Goal: Task Accomplishment & Management: Manage account settings

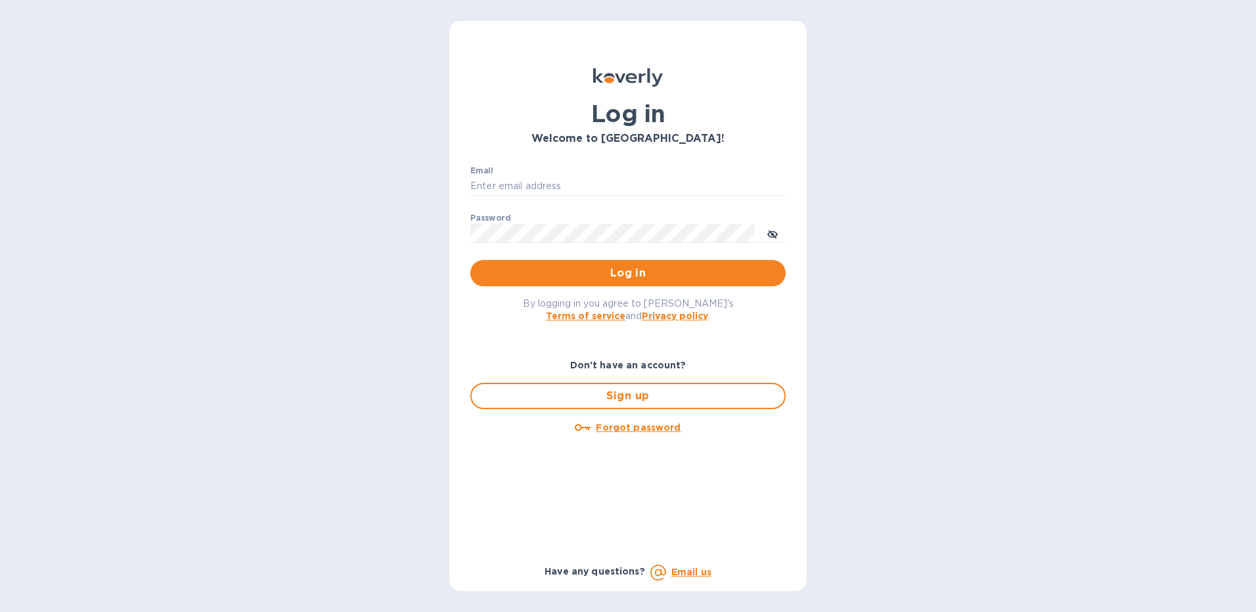
type input "[EMAIL_ADDRESS][DOMAIN_NAME]"
click at [652, 271] on span "Log in" at bounding box center [628, 273] width 294 height 16
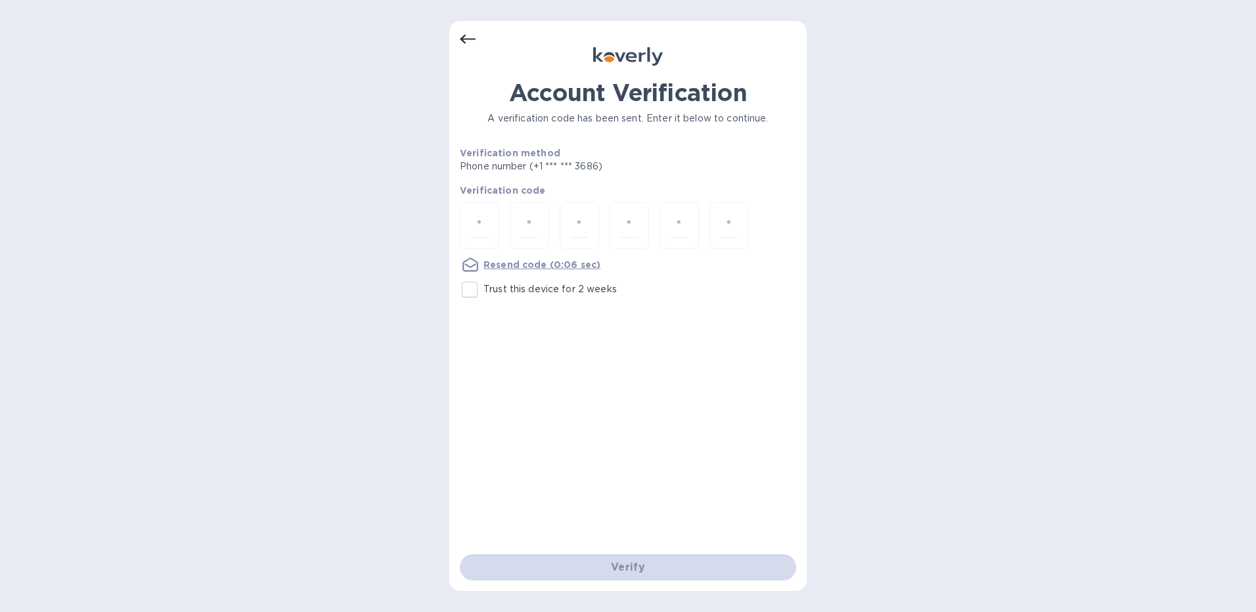
click at [470, 286] on input "Trust this device for 2 weeks" at bounding box center [470, 290] width 28 height 28
checkbox input "true"
click at [479, 233] on input "number" at bounding box center [479, 226] width 17 height 24
type input "3"
type input "2"
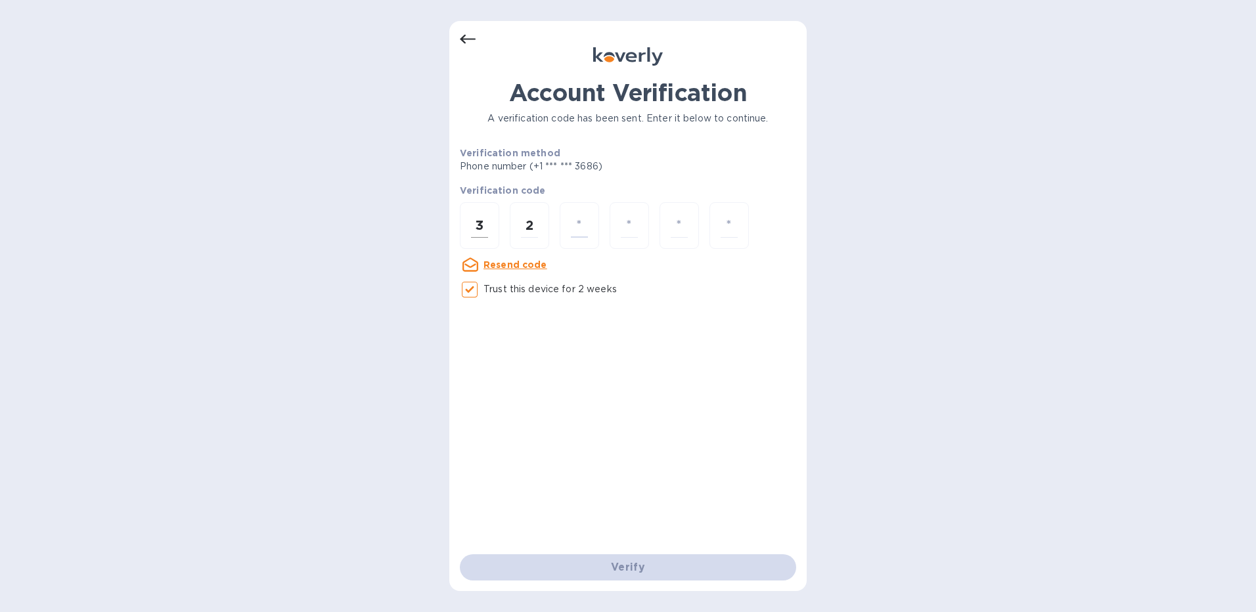
type input "1"
type input "3"
type input "5"
type input "3"
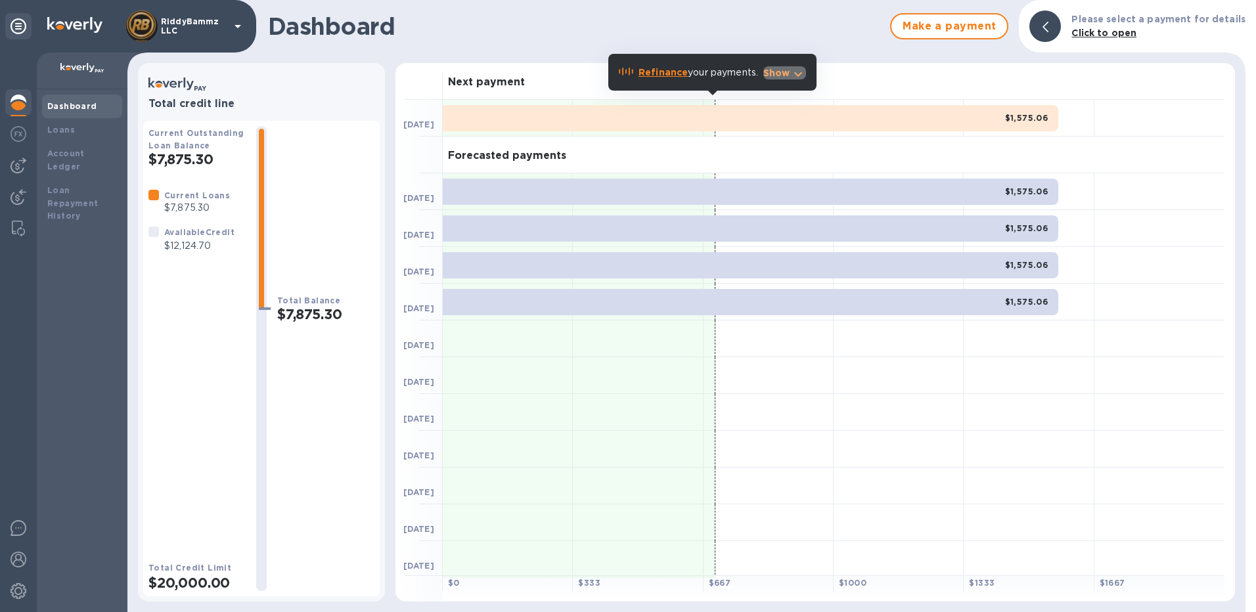
click at [794, 70] on icon "button" at bounding box center [798, 74] width 16 height 16
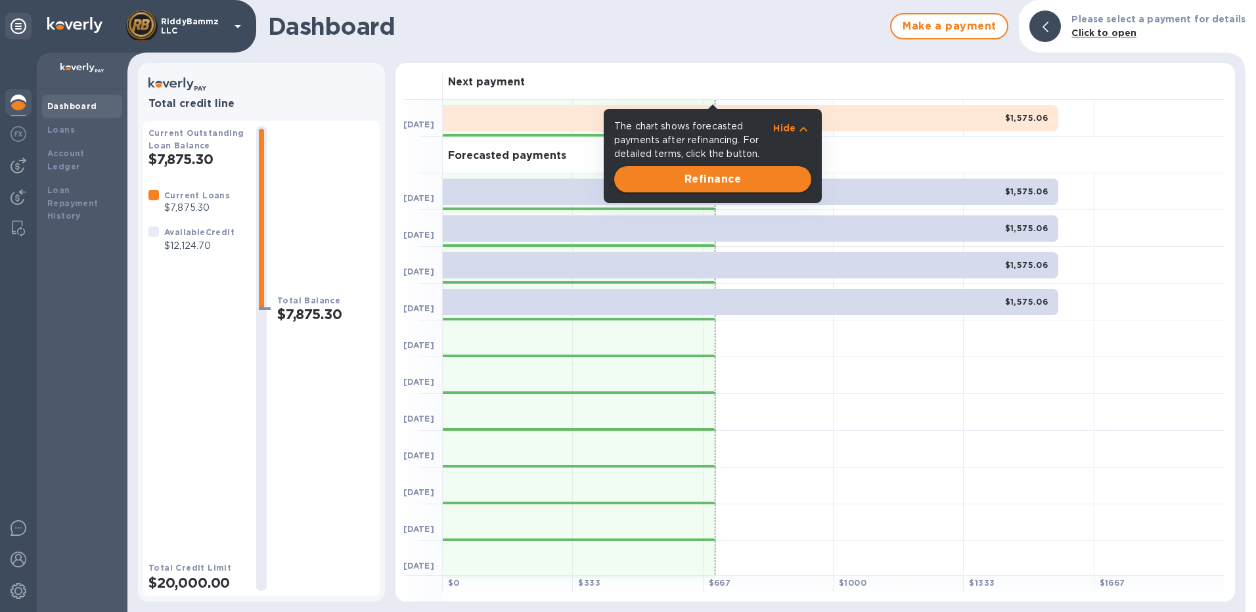
click at [738, 177] on span "Refinance" at bounding box center [713, 179] width 176 height 16
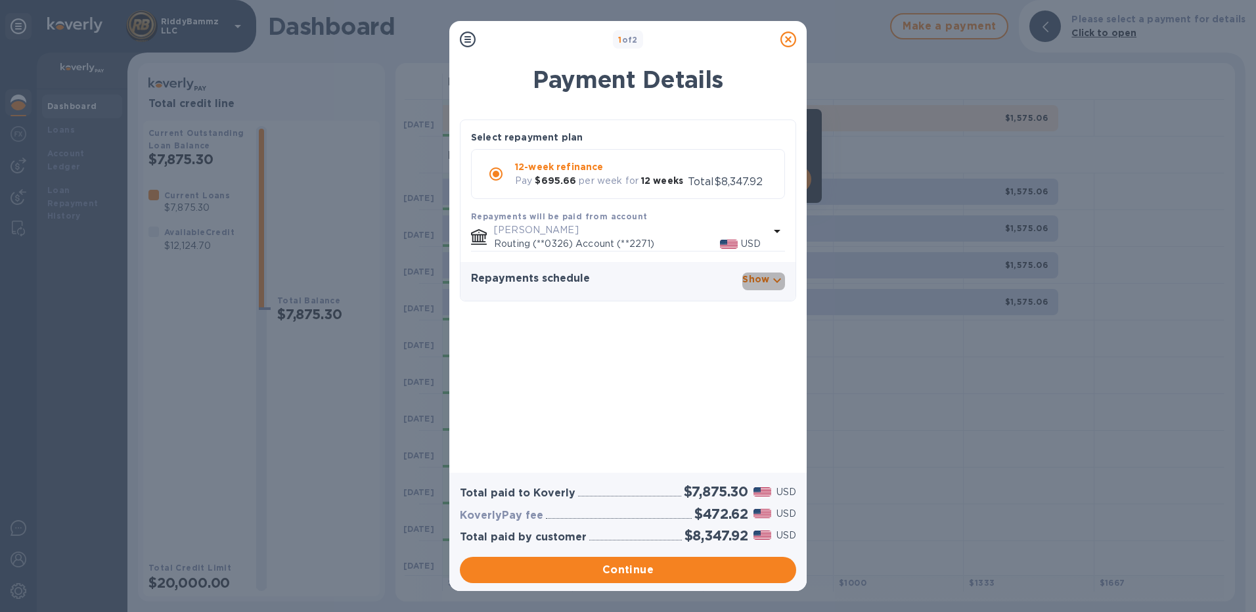
click at [761, 279] on p "Show" at bounding box center [755, 279] width 27 height 13
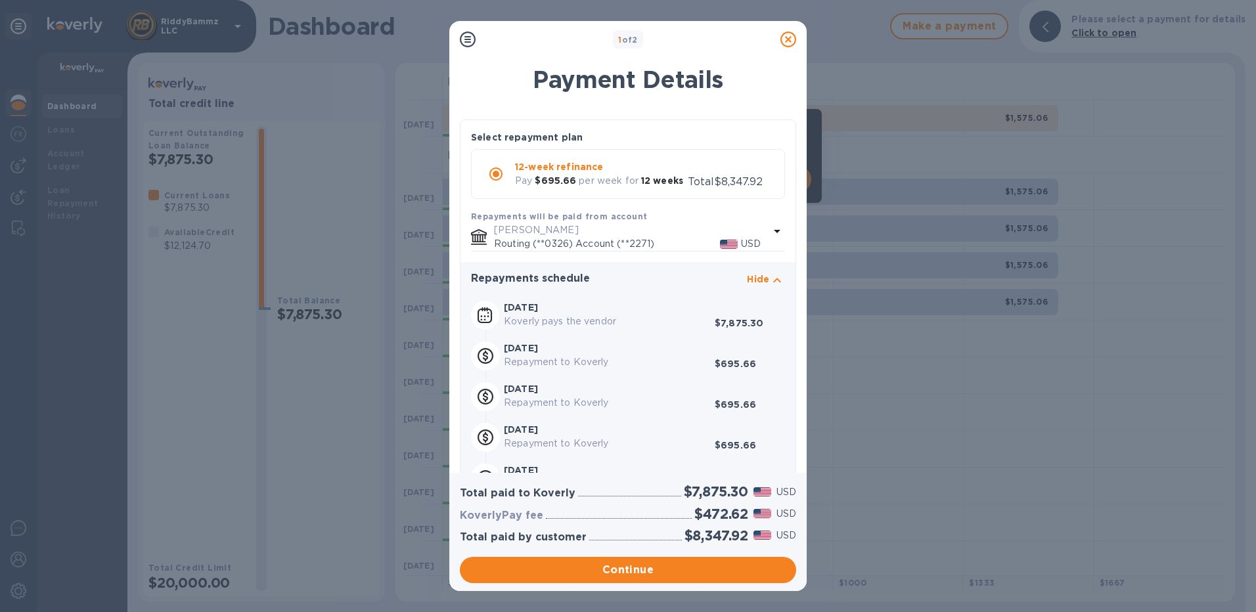
click at [789, 38] on icon at bounding box center [788, 40] width 16 height 16
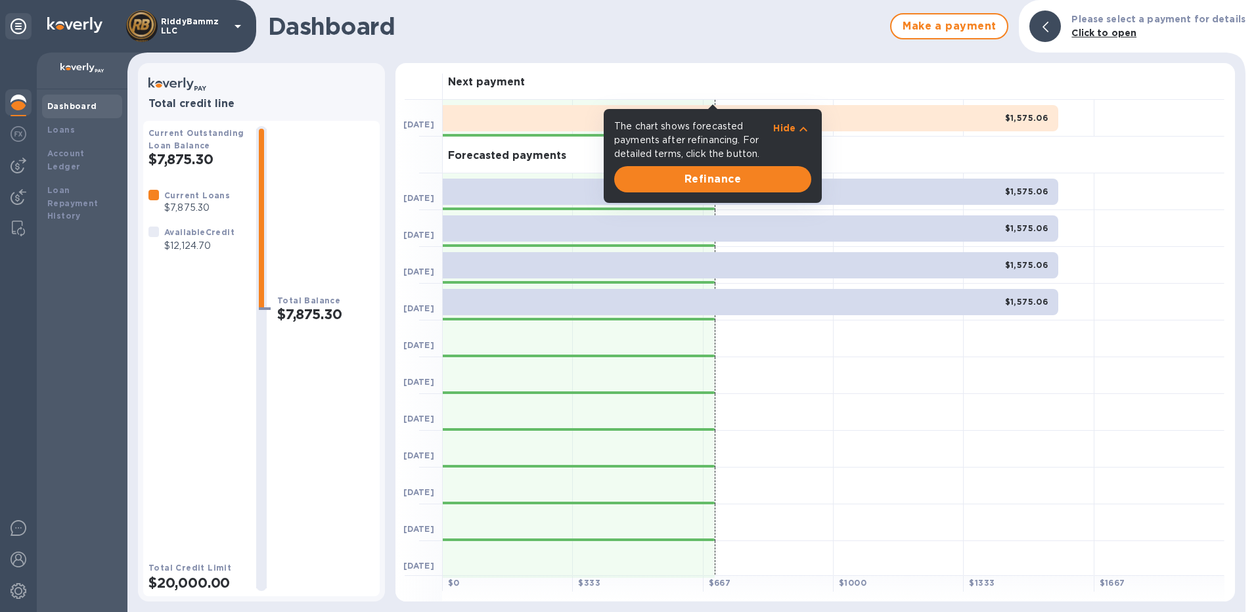
click at [81, 104] on b "Dashboard" at bounding box center [72, 106] width 50 height 10
click at [66, 127] on b "Loans" at bounding box center [61, 130] width 28 height 10
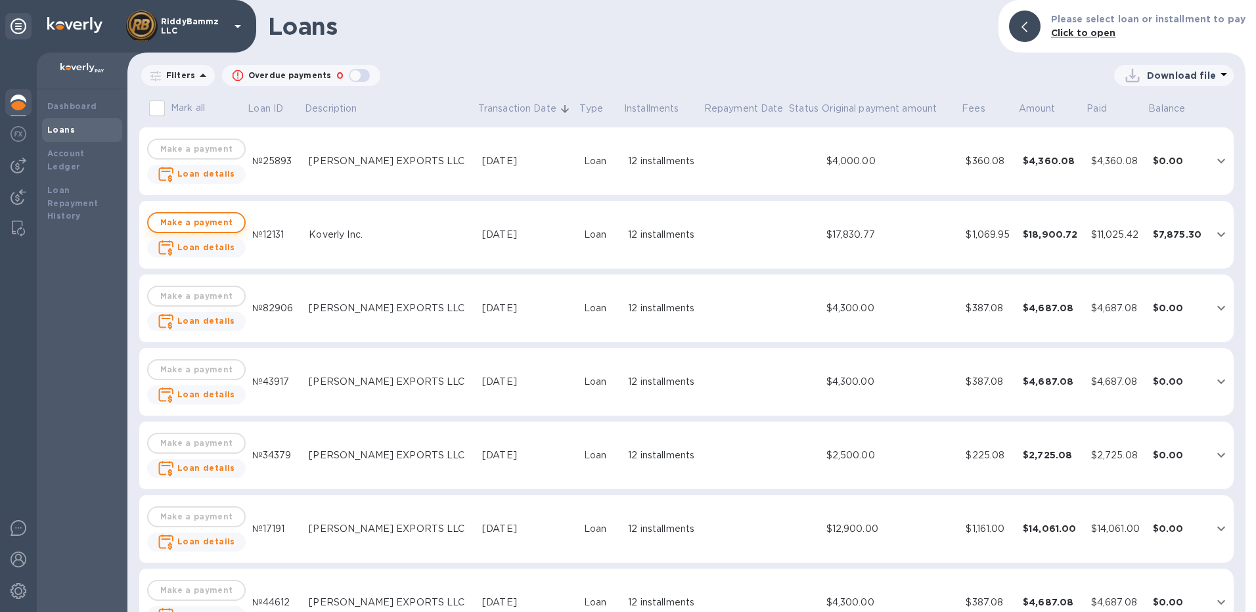
click at [216, 220] on span "Make a payment" at bounding box center [196, 223] width 75 height 16
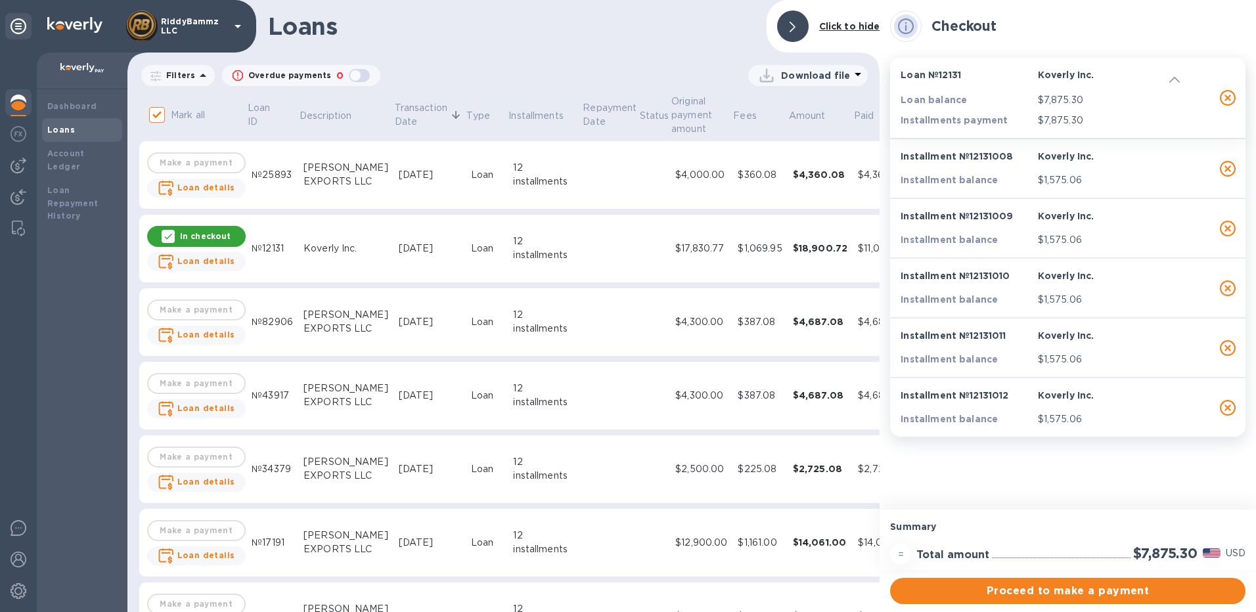
click at [794, 27] on icon at bounding box center [793, 27] width 6 height 11
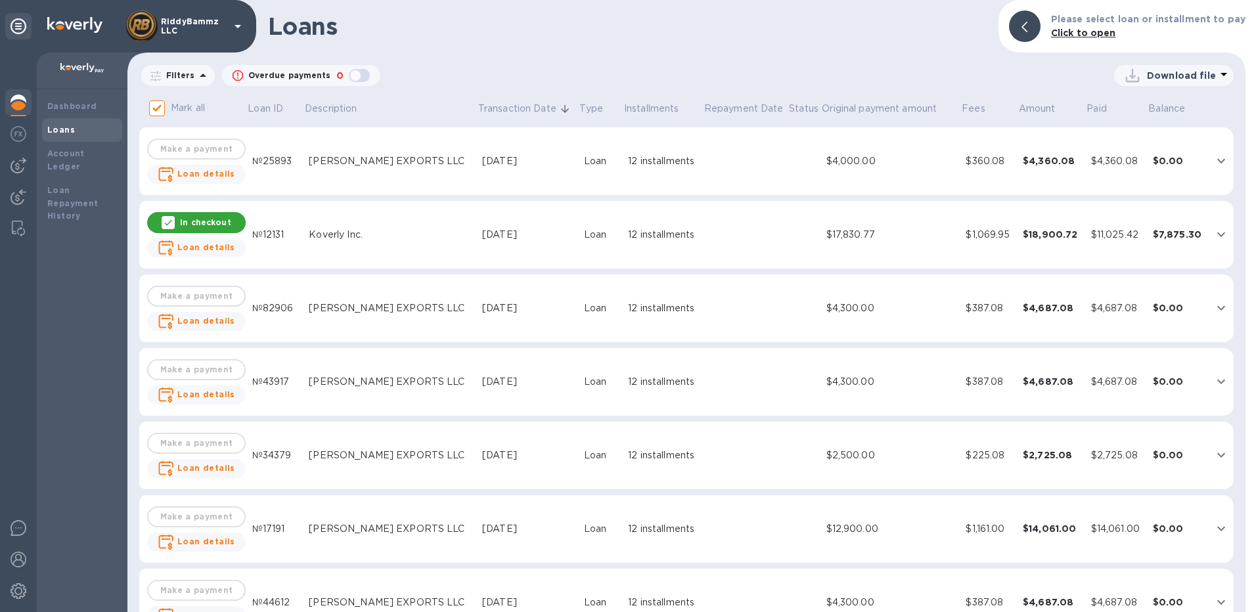
click at [1213, 230] on icon "expand row" at bounding box center [1221, 235] width 16 height 16
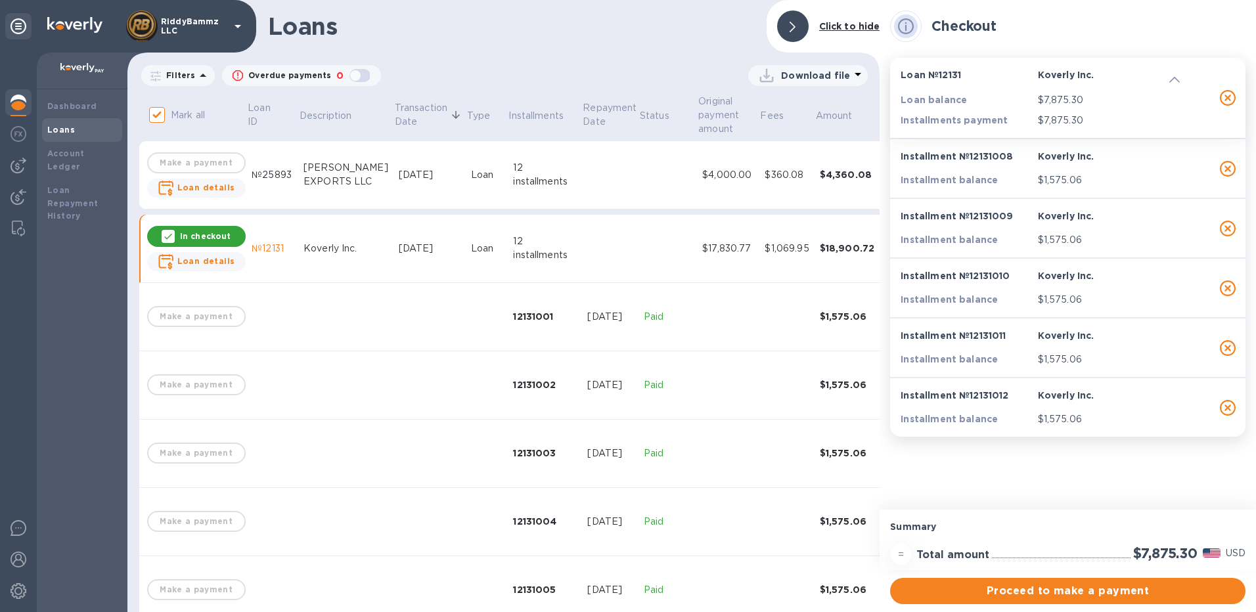
click at [171, 230] on div at bounding box center [168, 236] width 13 height 13
checkbox input "false"
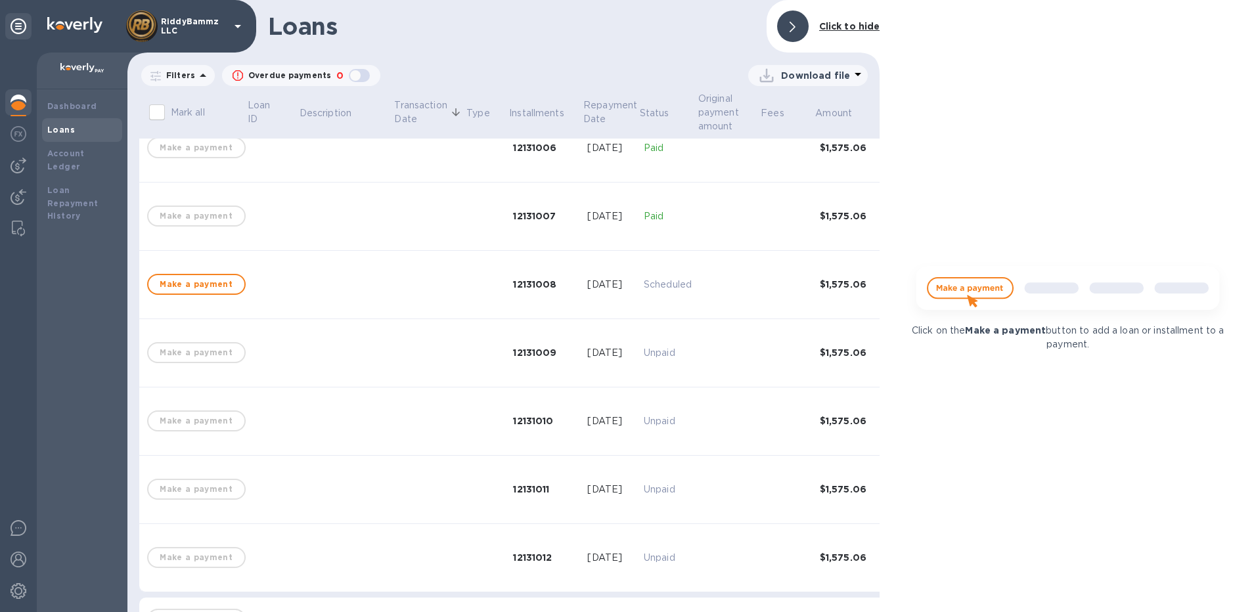
scroll to position [526, 0]
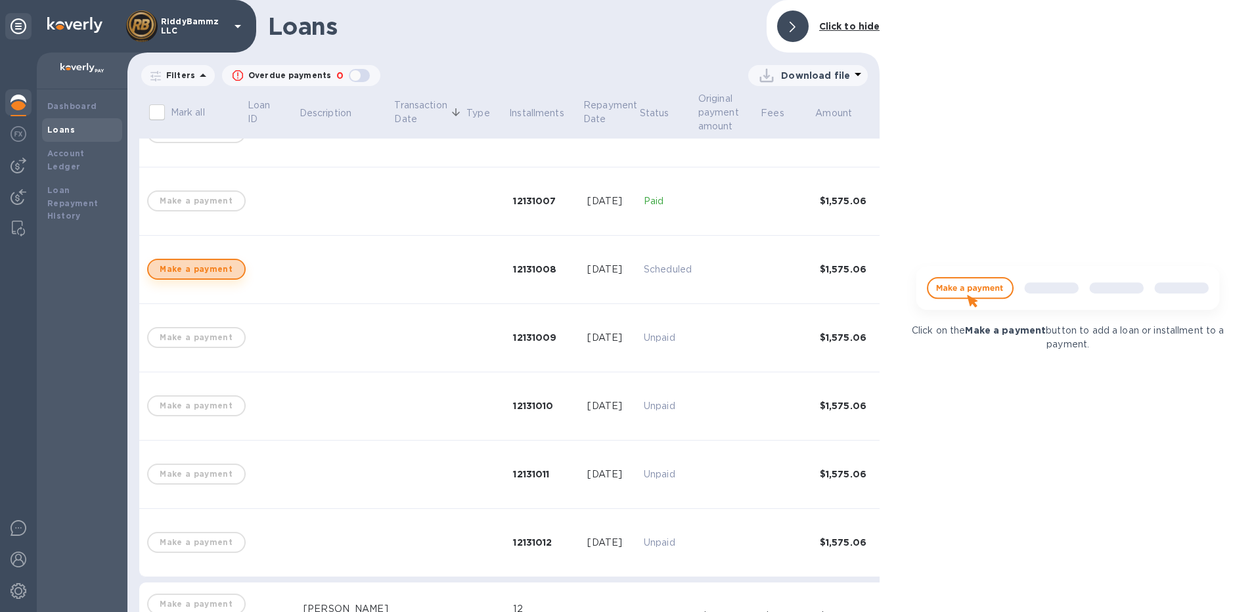
click at [202, 270] on span "Make a payment" at bounding box center [196, 269] width 75 height 16
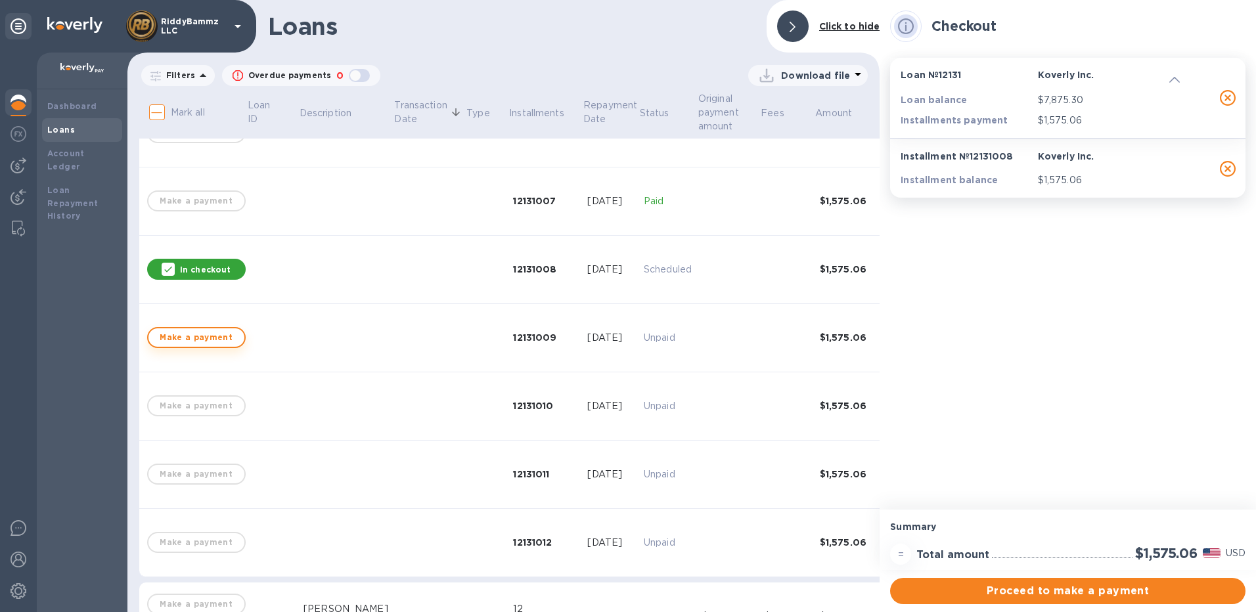
click at [211, 334] on span "Make a payment" at bounding box center [196, 338] width 75 height 16
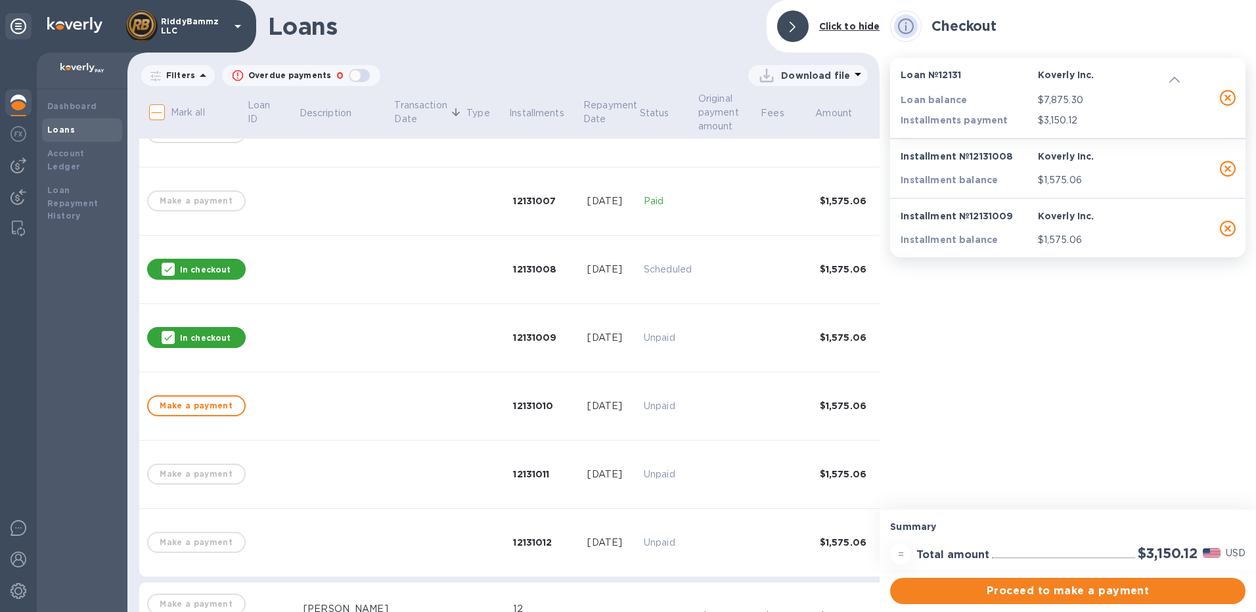
scroll to position [591, 0]
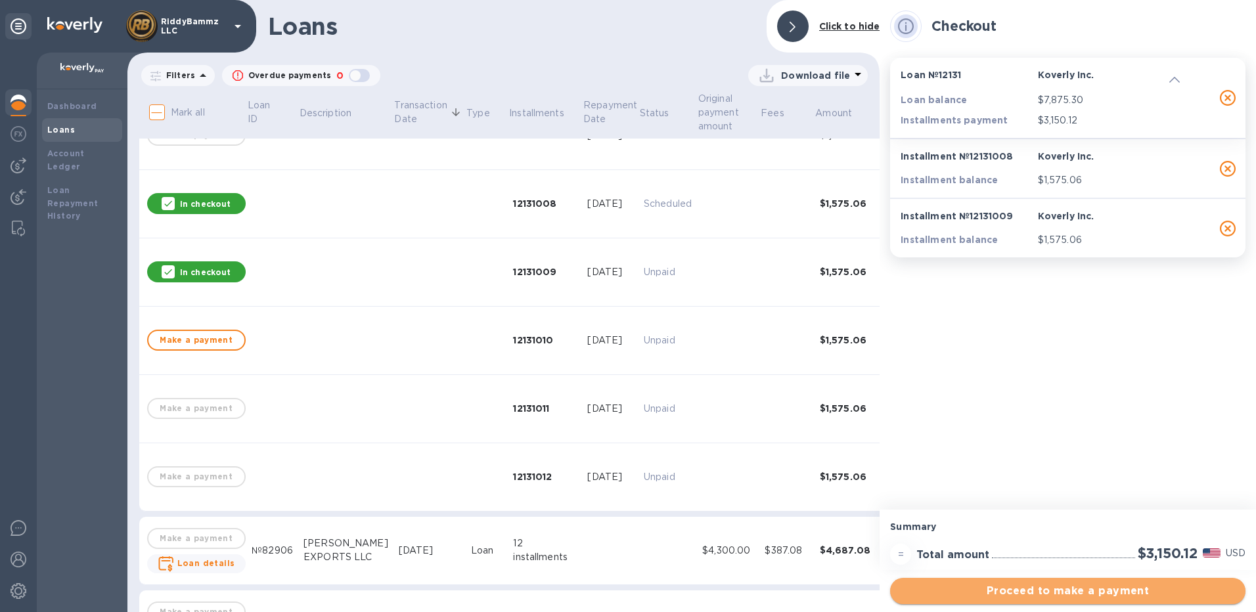
click at [1065, 591] on span "Proceed to make a payment" at bounding box center [1068, 591] width 334 height 16
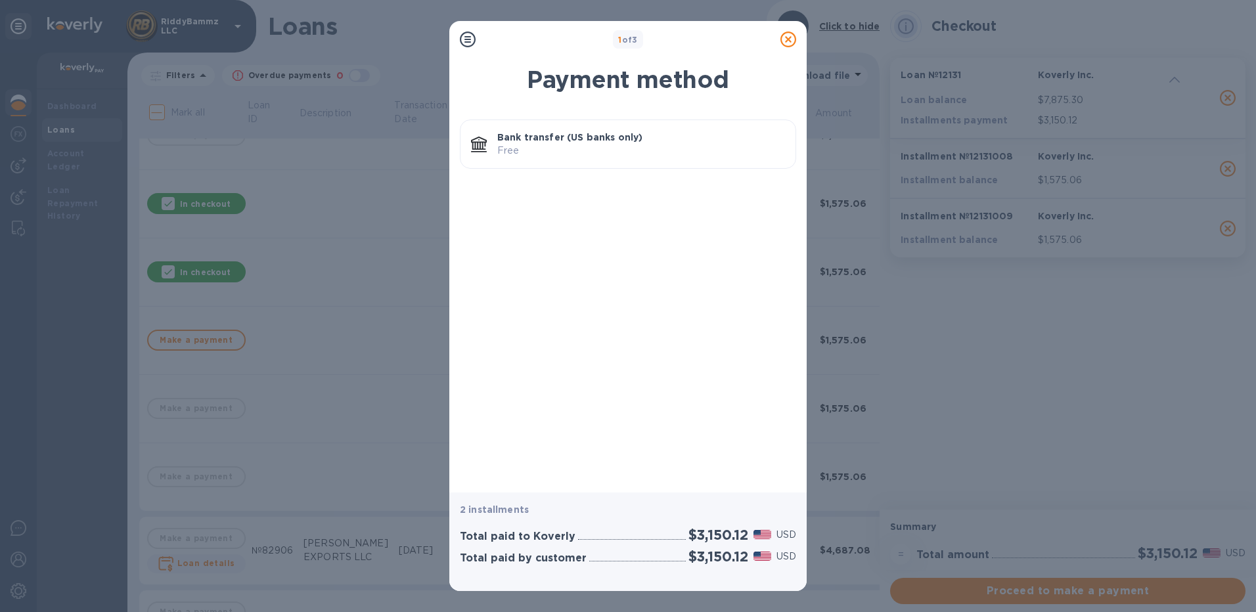
click at [598, 140] on p "Bank transfer (US banks only)" at bounding box center [641, 137] width 288 height 13
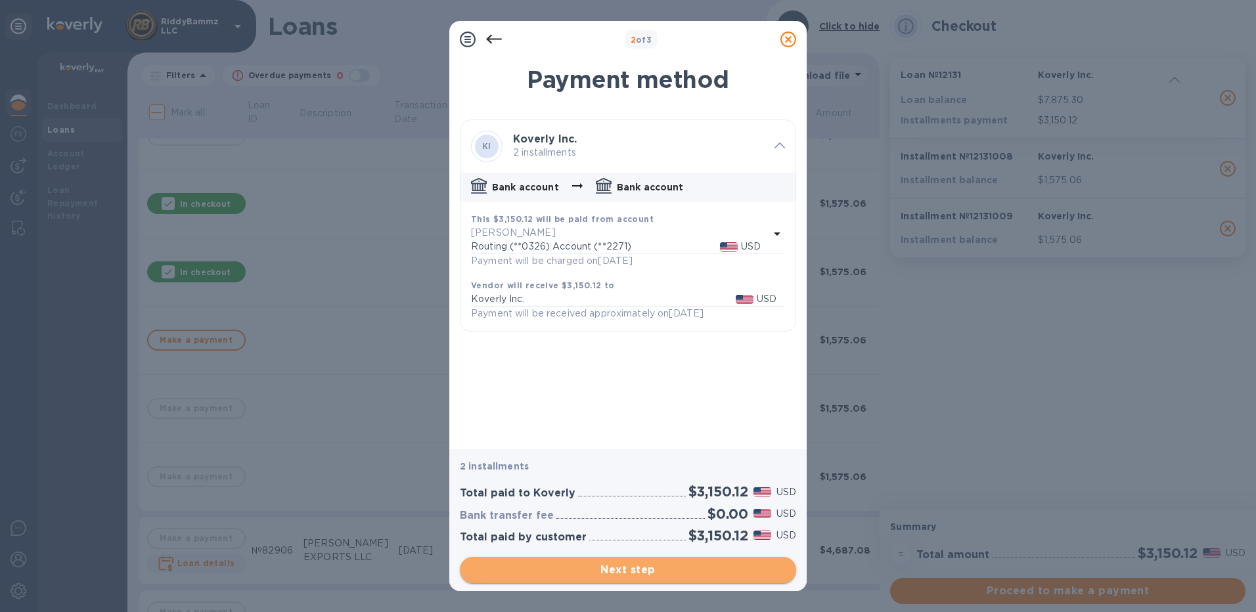
click at [643, 569] on span "Next step" at bounding box center [627, 570] width 315 height 16
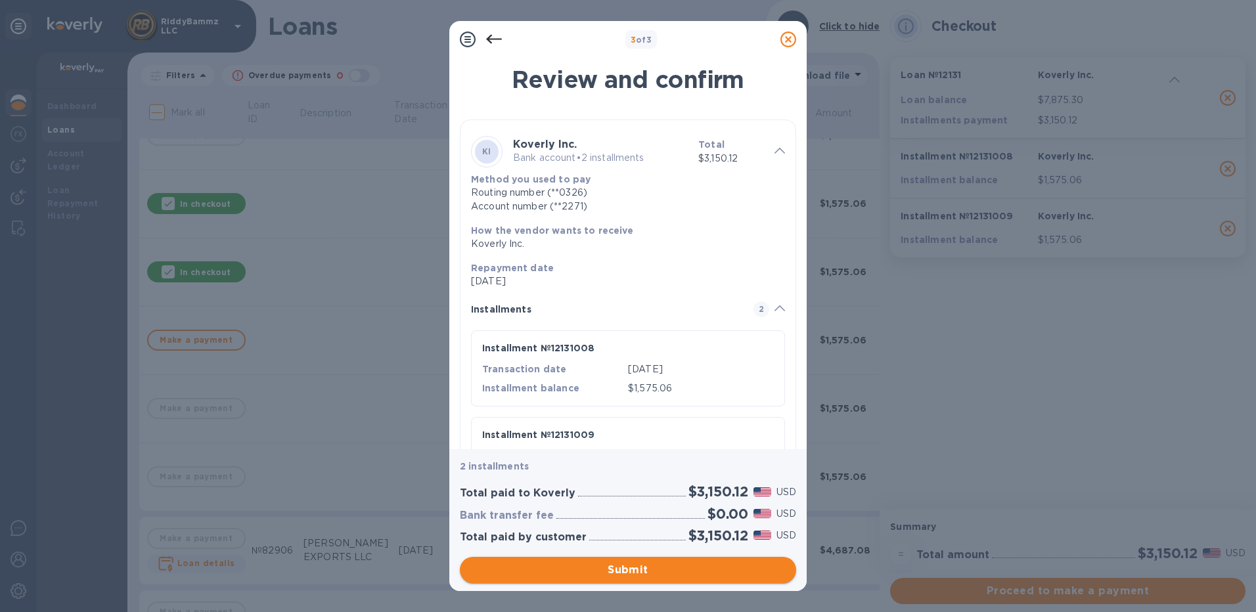
click at [644, 569] on span "Submit" at bounding box center [627, 570] width 315 height 16
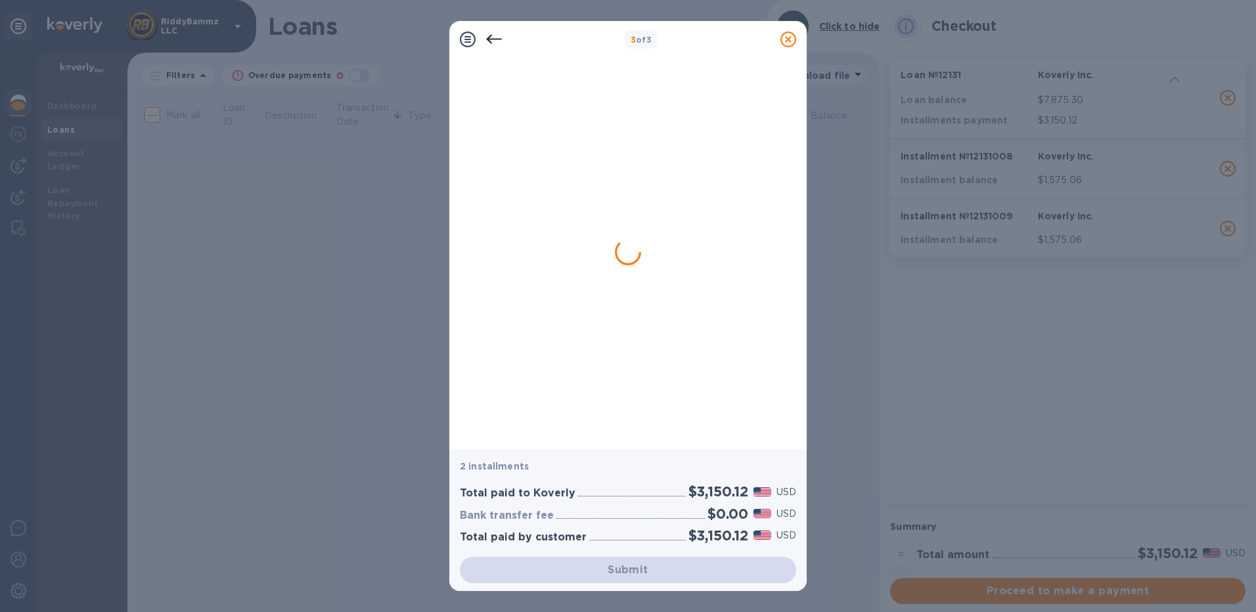
scroll to position [0, 0]
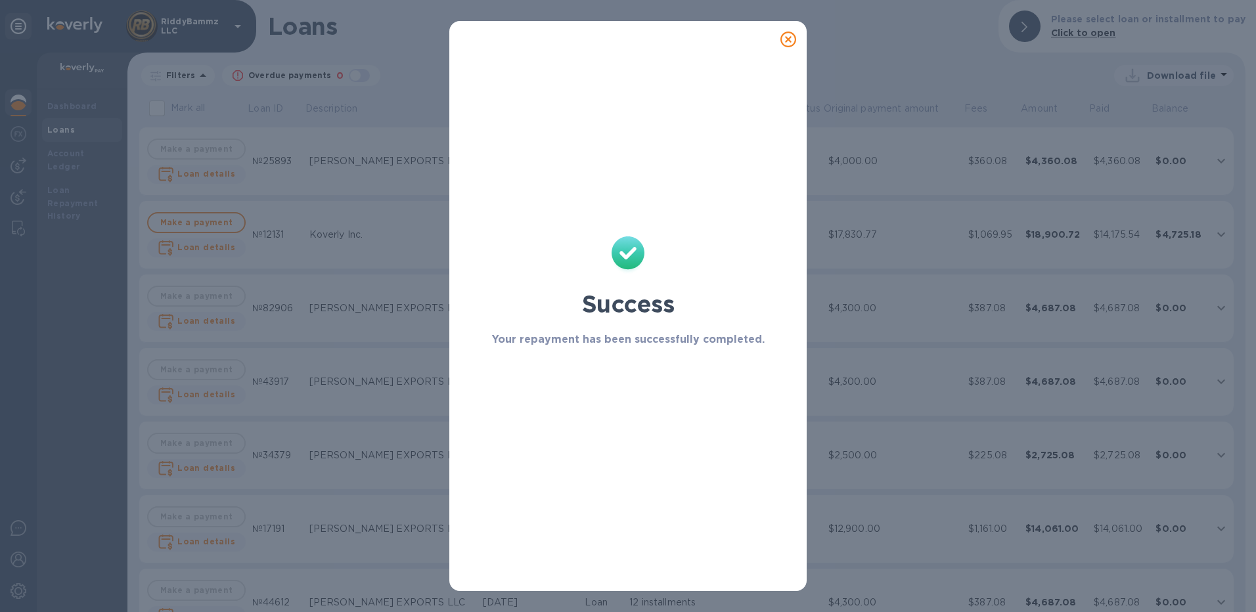
click at [786, 37] on icon at bounding box center [788, 40] width 16 height 16
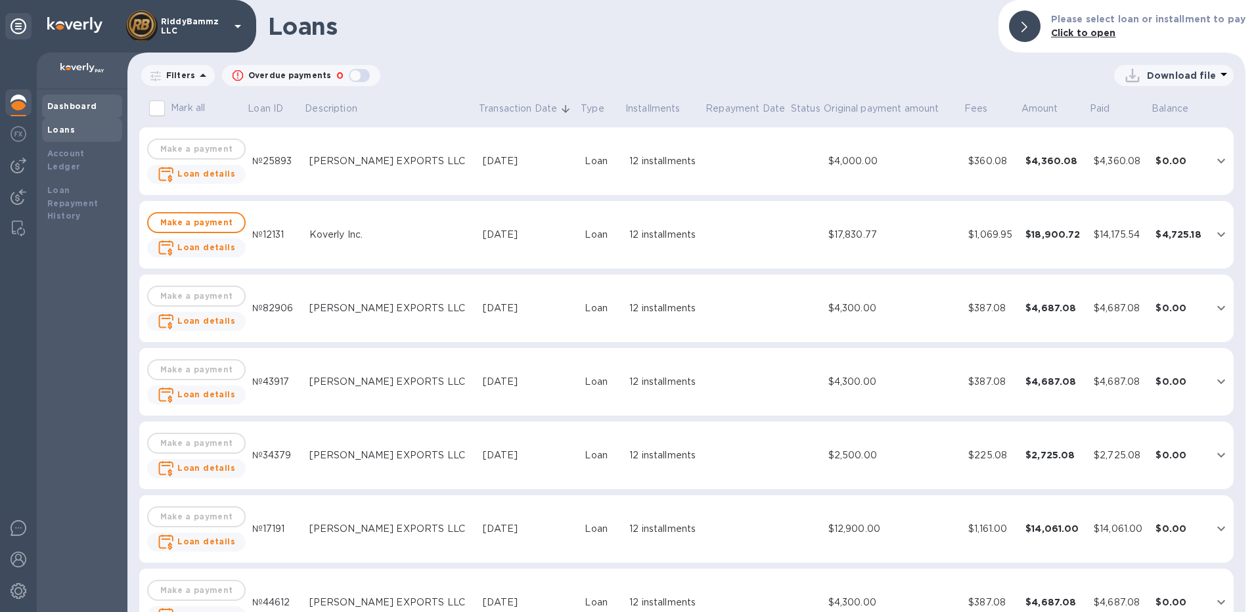
click at [79, 108] on b "Dashboard" at bounding box center [72, 106] width 50 height 10
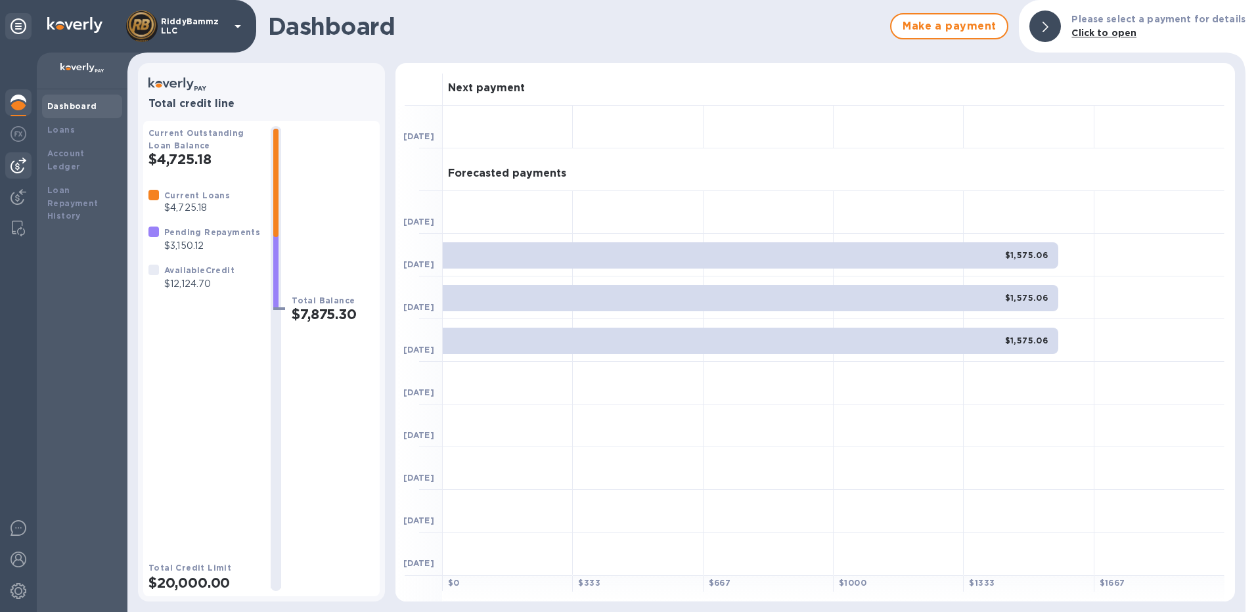
click at [16, 162] on img at bounding box center [19, 166] width 16 height 16
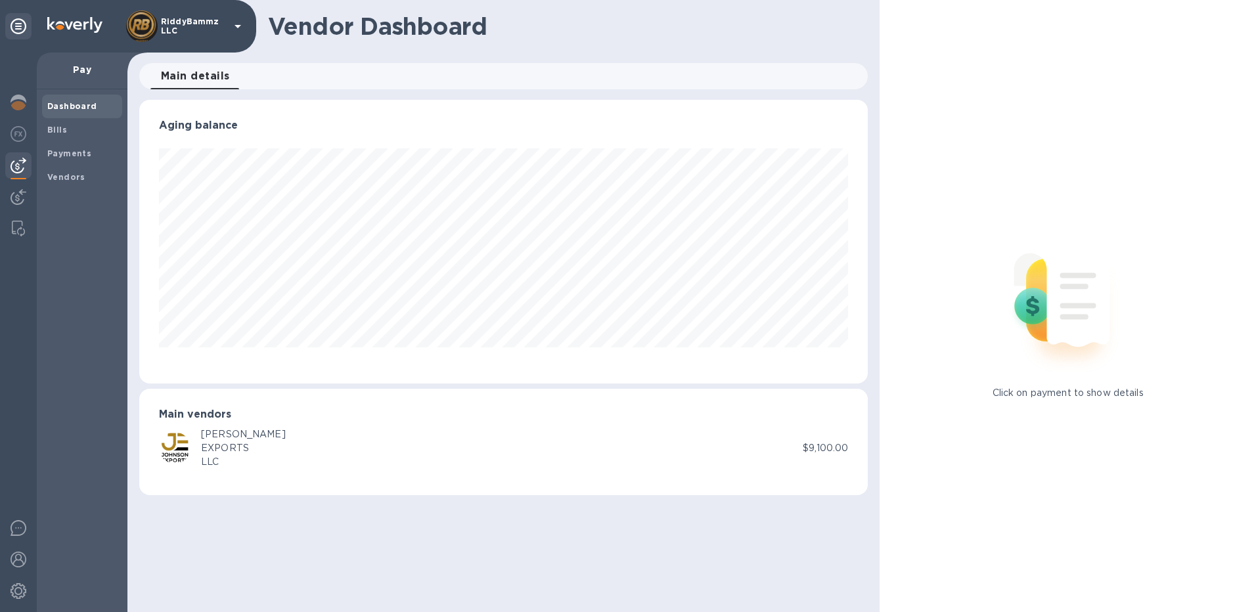
scroll to position [284, 729]
click at [74, 131] on span "Bills" at bounding box center [82, 130] width 70 height 13
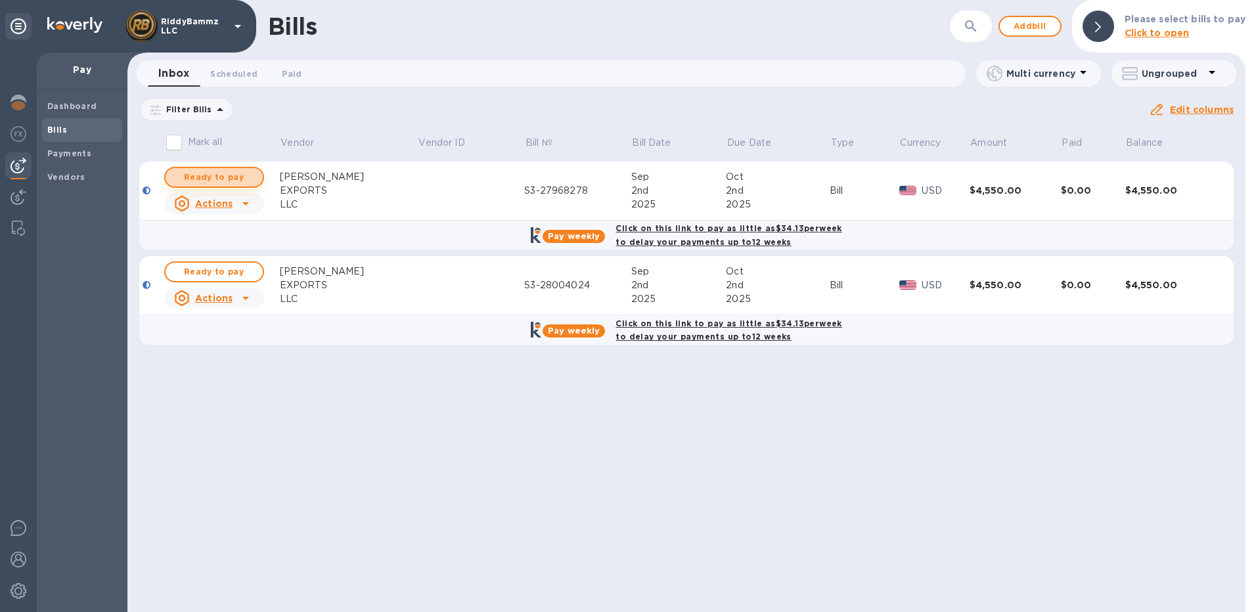
click at [203, 174] on span "Ready to pay" at bounding box center [214, 177] width 76 height 16
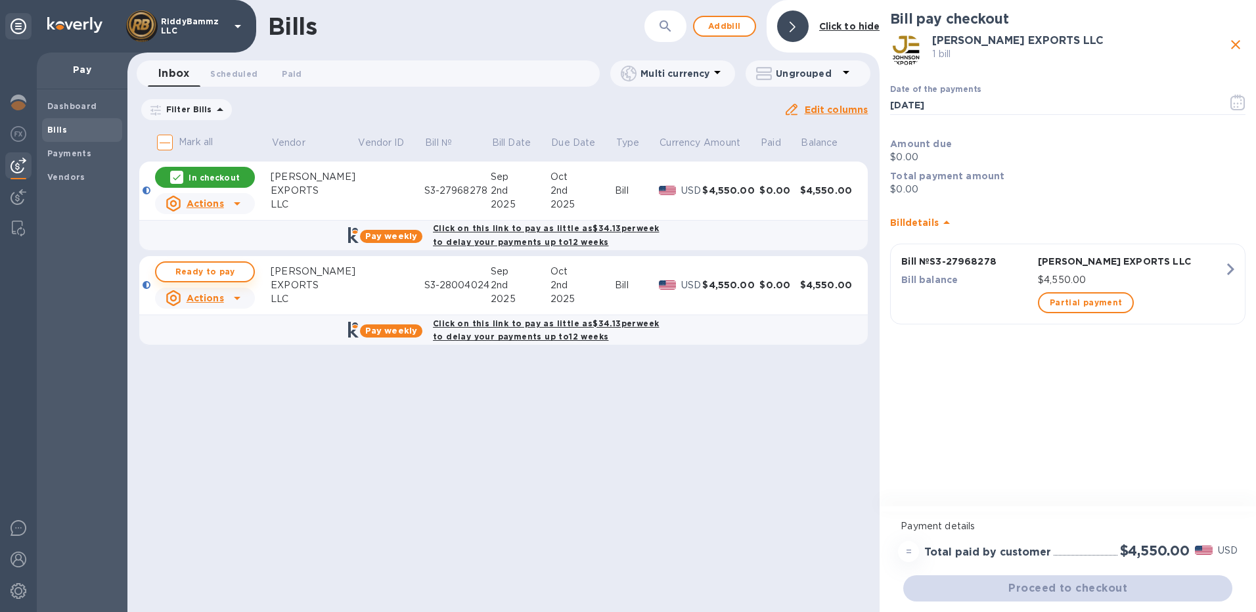
click at [214, 273] on span "Ready to pay" at bounding box center [205, 272] width 76 height 16
checkbox input "true"
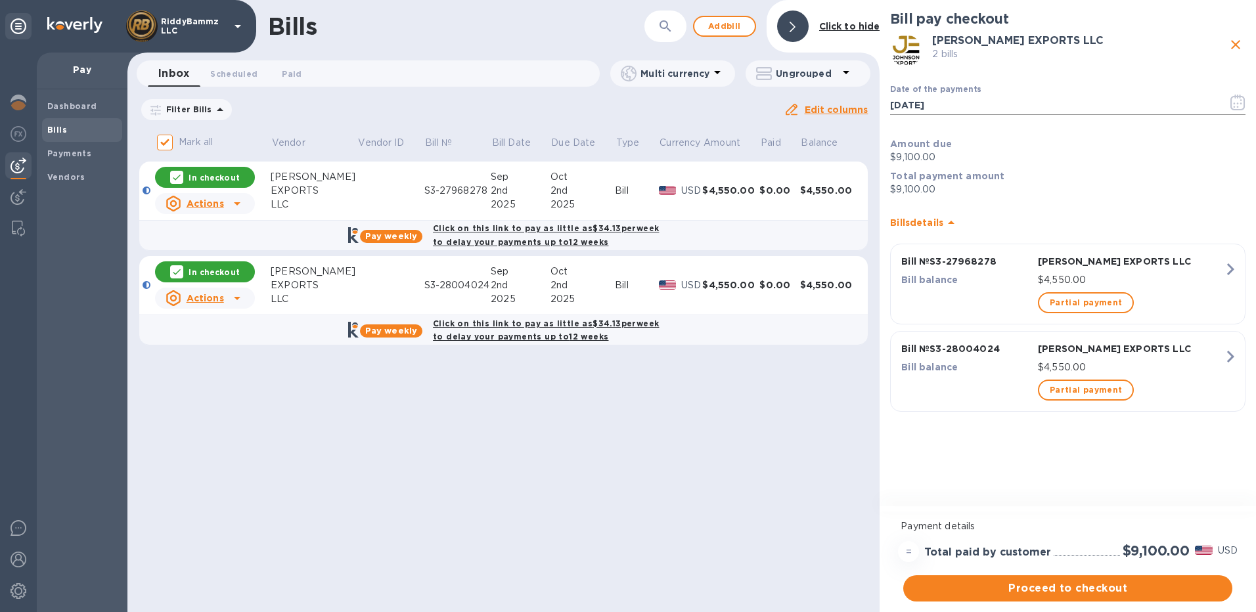
click at [1237, 104] on icon "button" at bounding box center [1237, 103] width 15 height 16
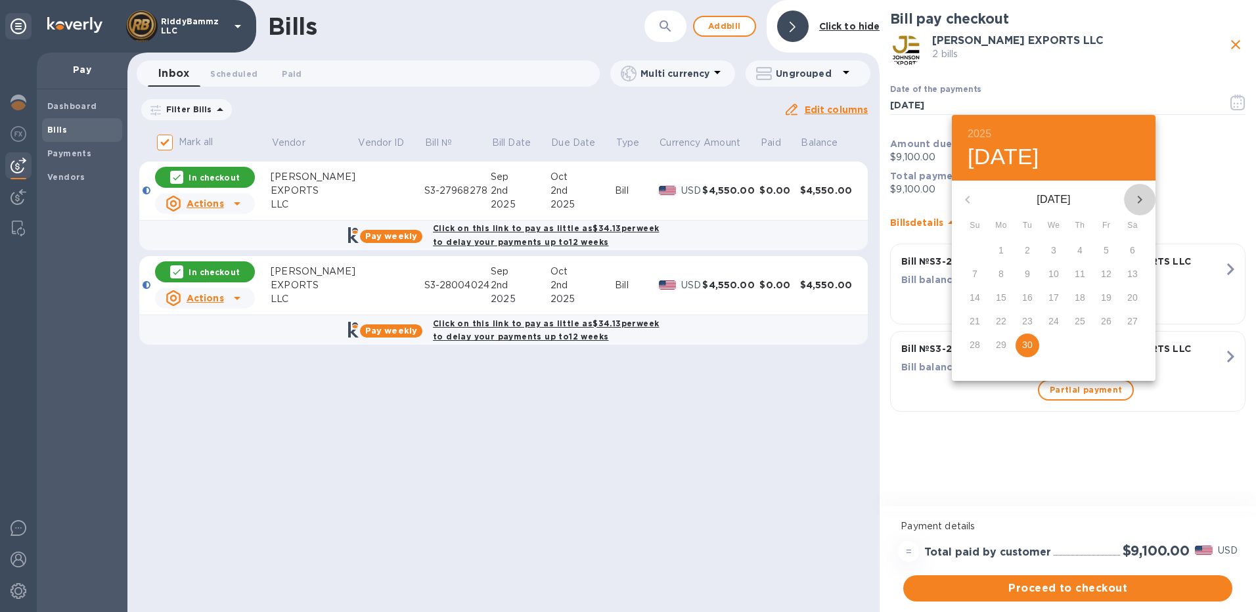
click at [1140, 204] on icon "button" at bounding box center [1140, 200] width 16 height 16
click at [1107, 246] on p "3" at bounding box center [1106, 250] width 5 height 13
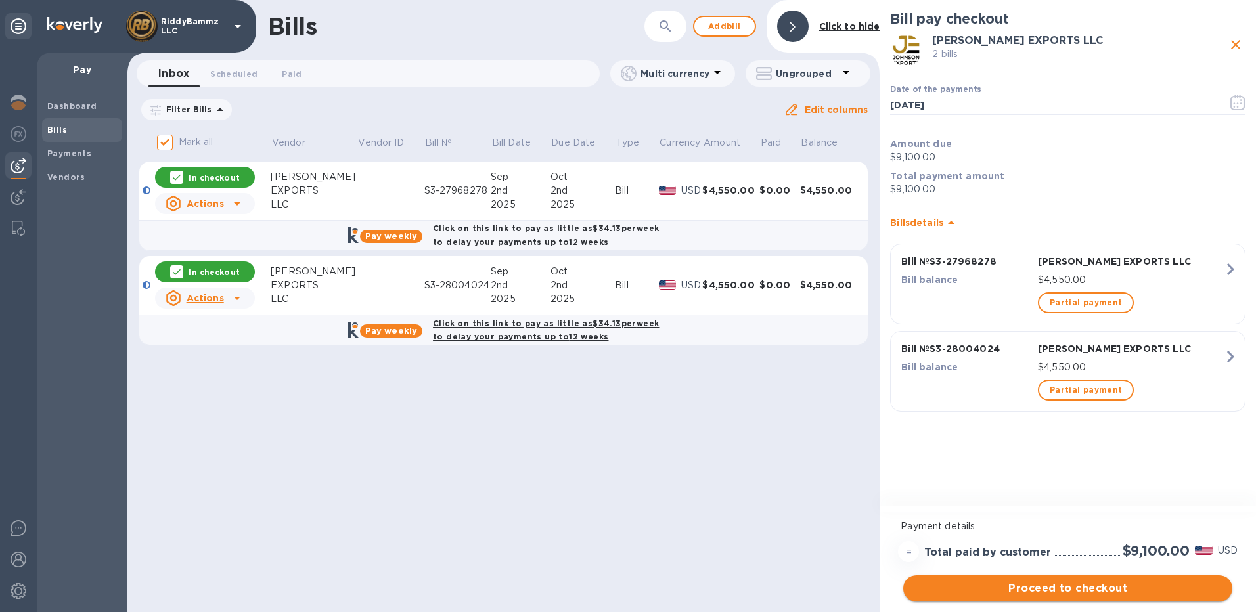
click at [1083, 588] on span "Proceed to checkout" at bounding box center [1068, 589] width 308 height 16
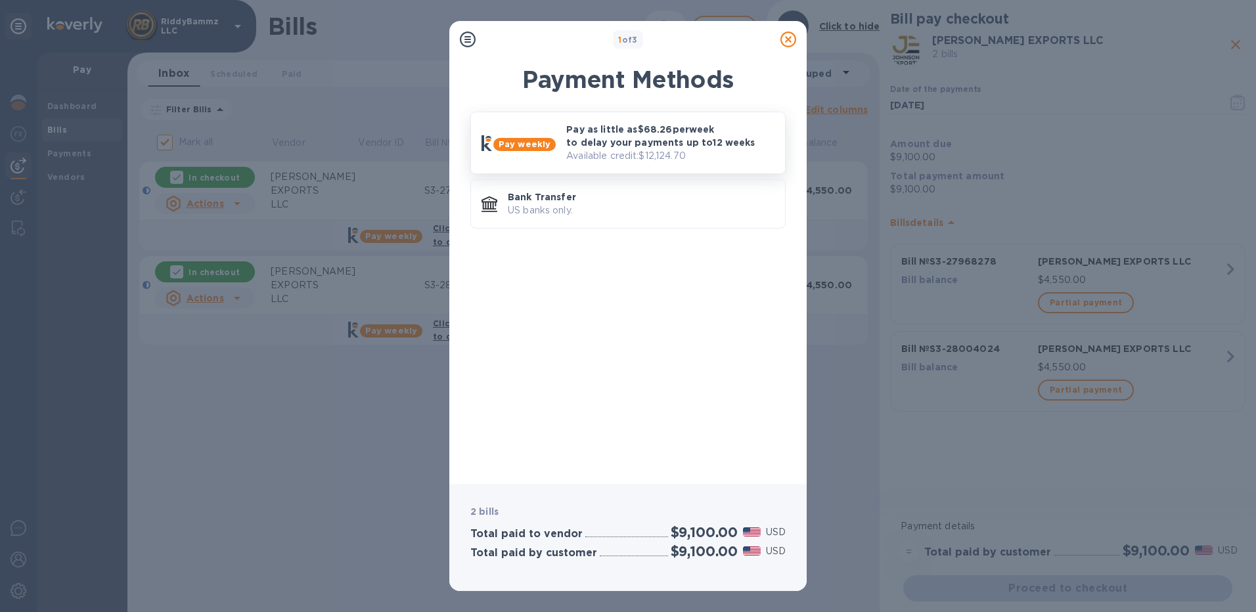
click at [631, 141] on p "Pay as little as $68.26 per week to delay your payments up to 12 weeks" at bounding box center [670, 136] width 208 height 26
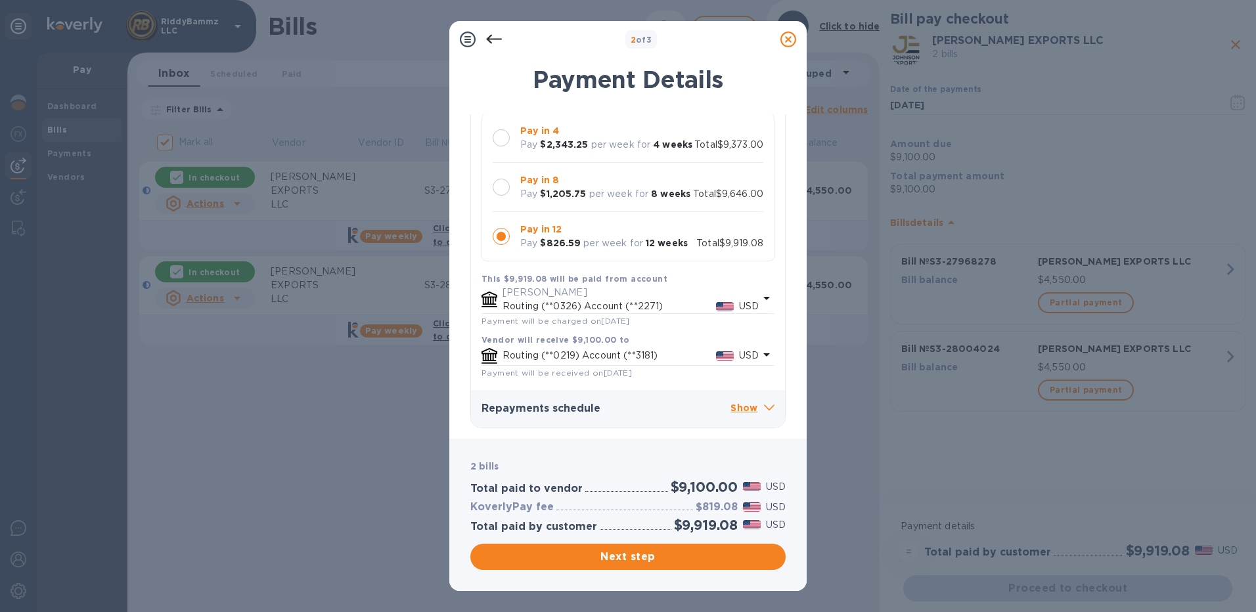
scroll to position [146, 0]
click at [746, 407] on p "Show" at bounding box center [753, 409] width 44 height 16
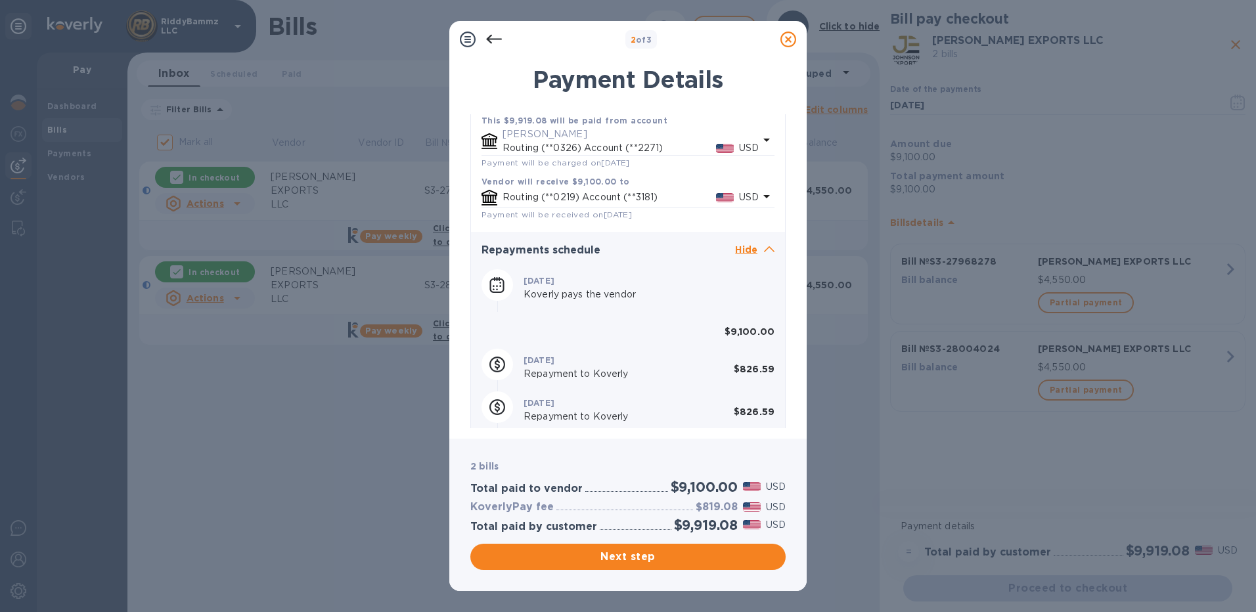
scroll to position [277, 0]
click at [493, 39] on icon at bounding box center [494, 39] width 16 height 9
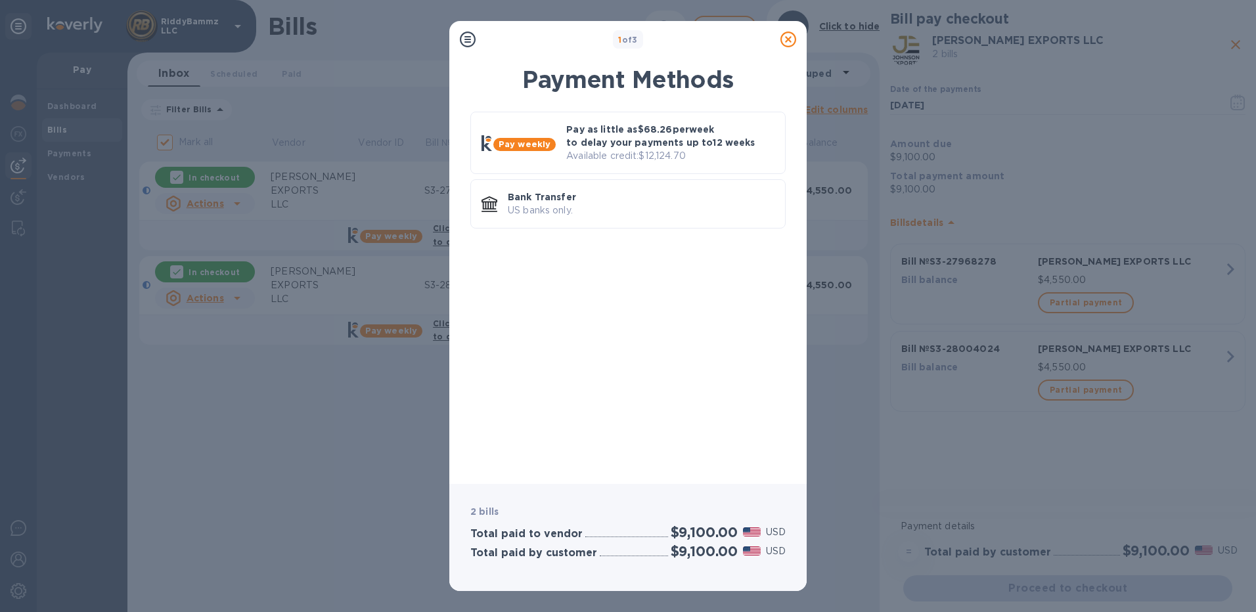
click at [785, 42] on icon at bounding box center [788, 40] width 16 height 16
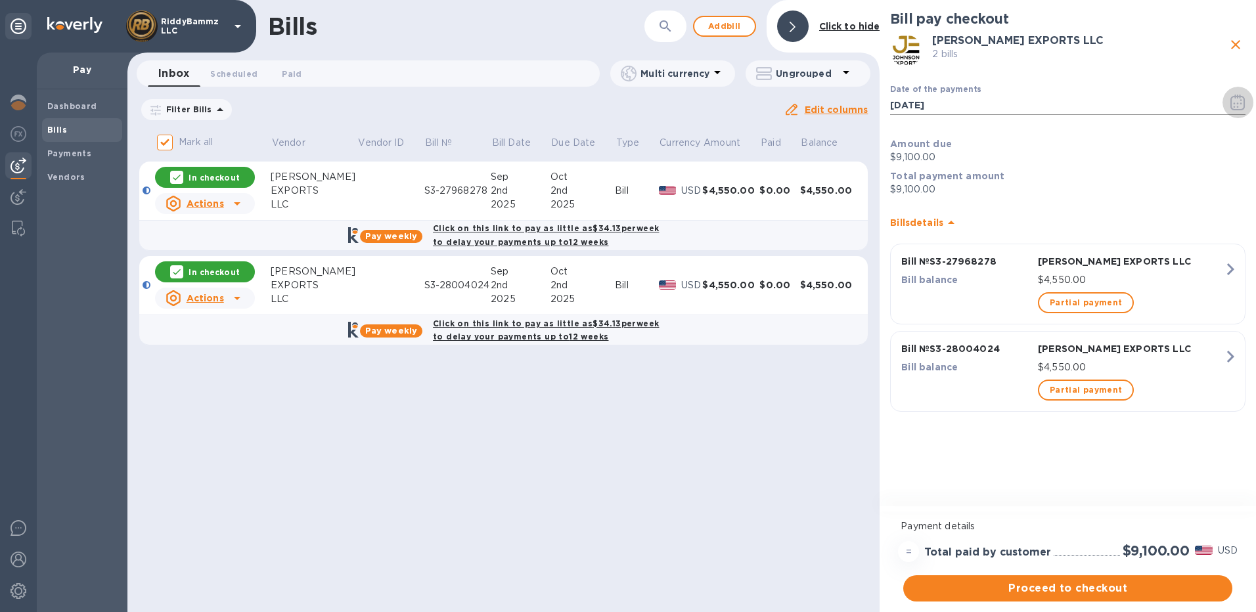
click at [1239, 102] on icon "button" at bounding box center [1237, 103] width 15 height 16
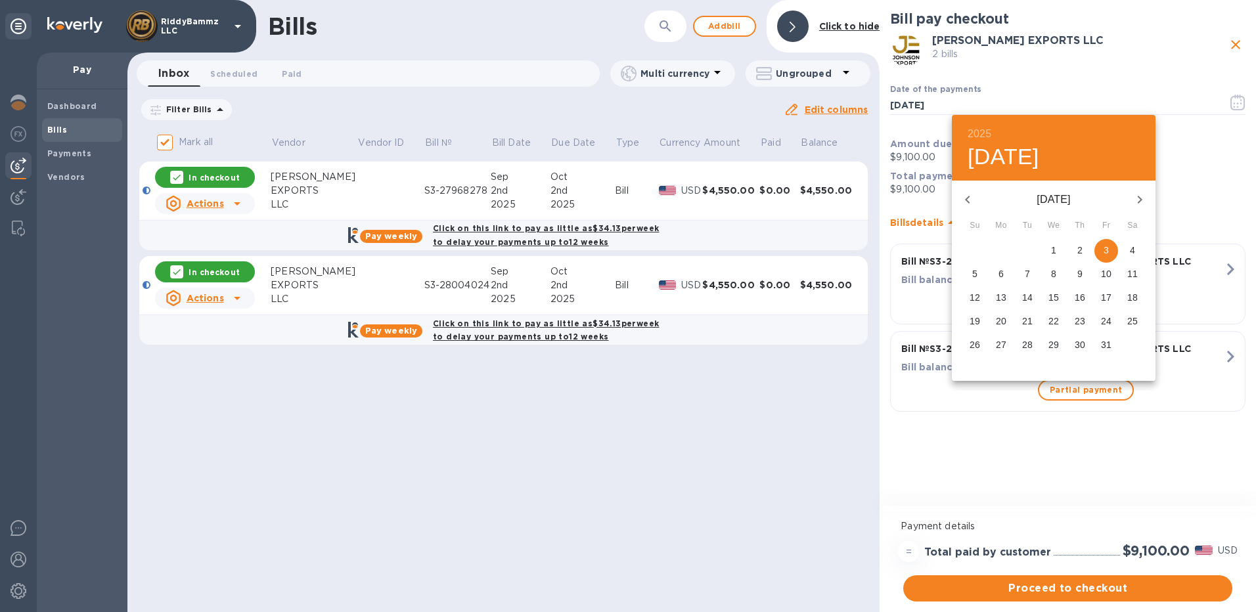
click at [1079, 245] on p "2" at bounding box center [1079, 250] width 5 height 13
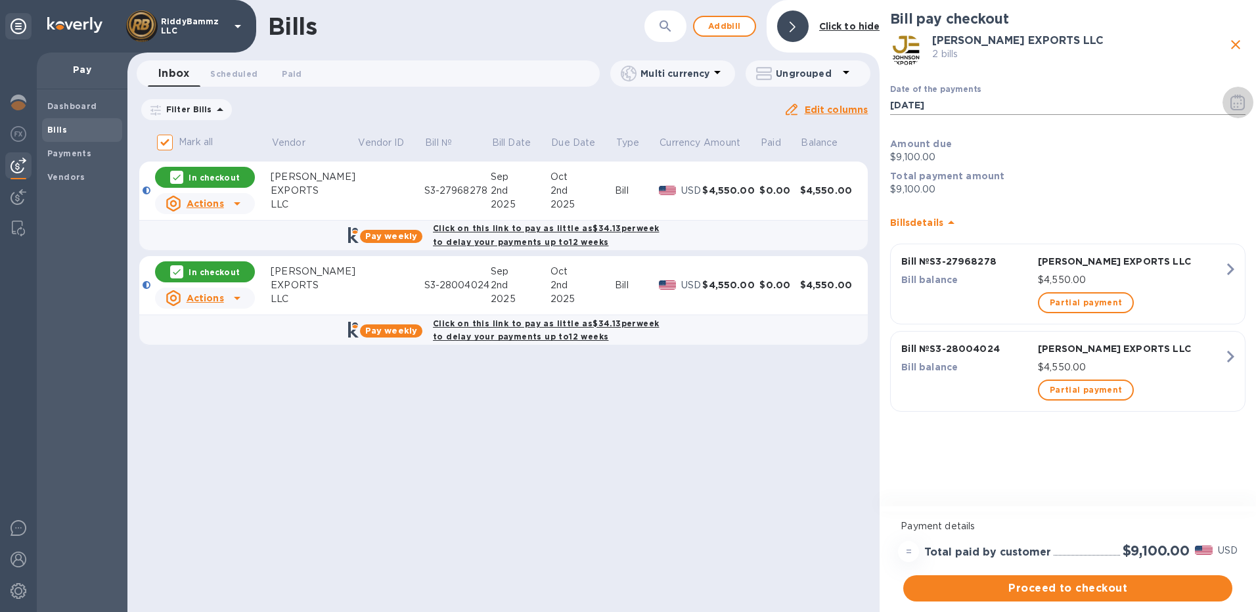
click at [1240, 103] on icon "button" at bounding box center [1241, 103] width 2 height 2
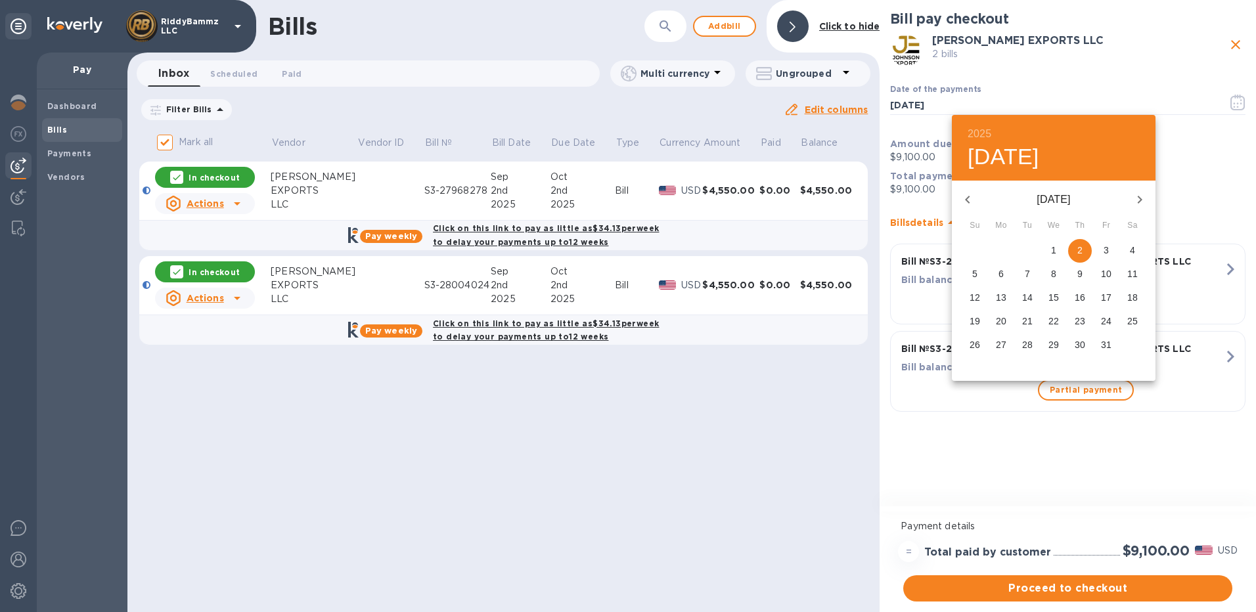
click at [1054, 251] on p "1" at bounding box center [1053, 250] width 5 height 13
type input "[DATE]"
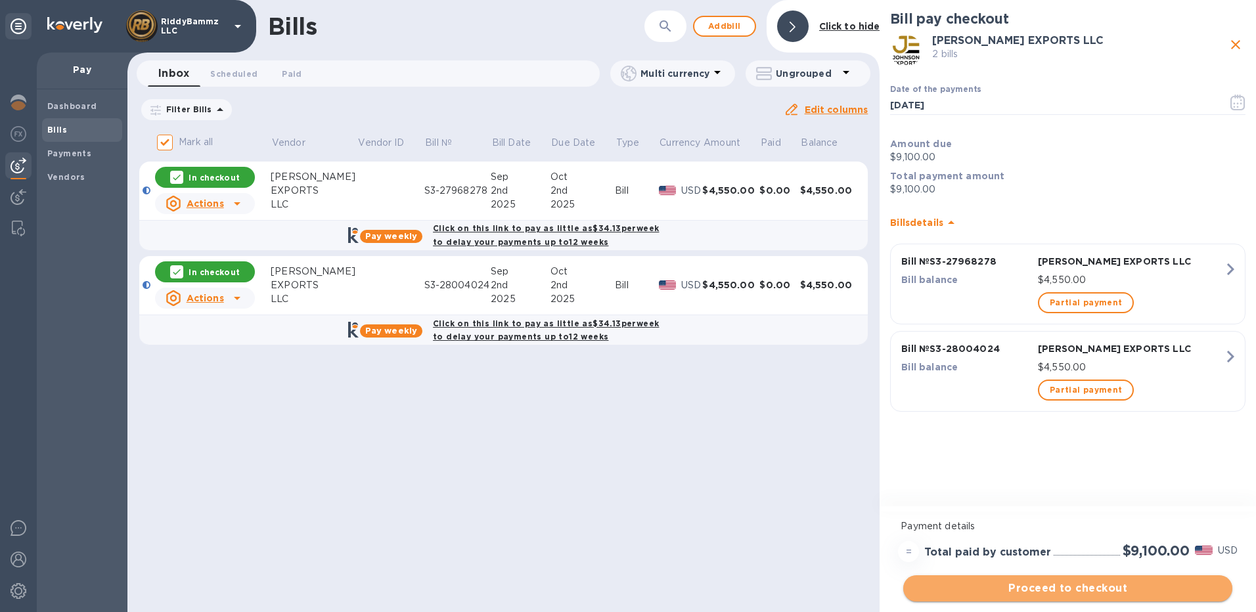
click at [1066, 584] on span "Proceed to checkout" at bounding box center [1068, 589] width 308 height 16
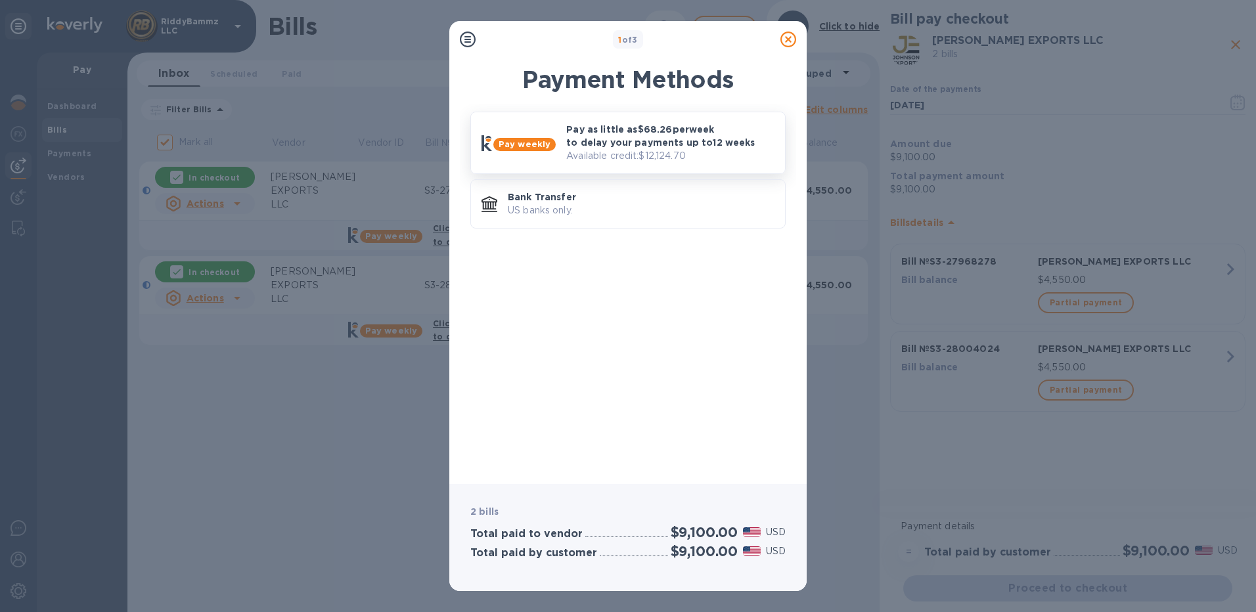
click at [667, 139] on p "Pay as little as $68.26 per week to delay your payments up to 12 weeks" at bounding box center [670, 136] width 208 height 26
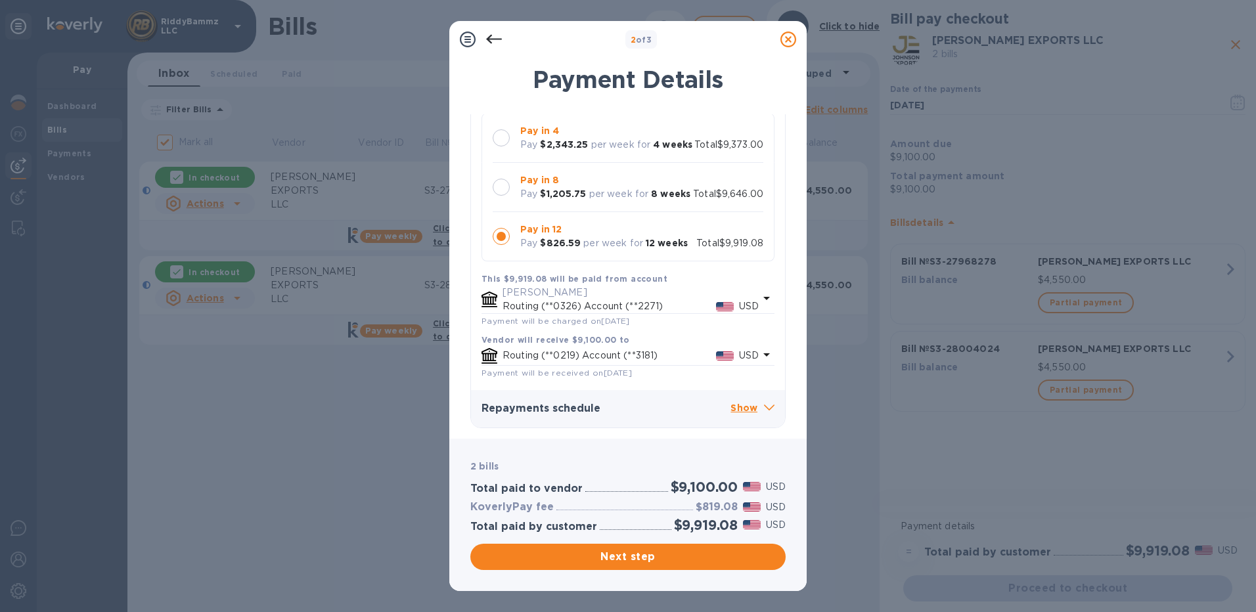
scroll to position [146, 0]
click at [764, 408] on icon at bounding box center [769, 408] width 11 height 6
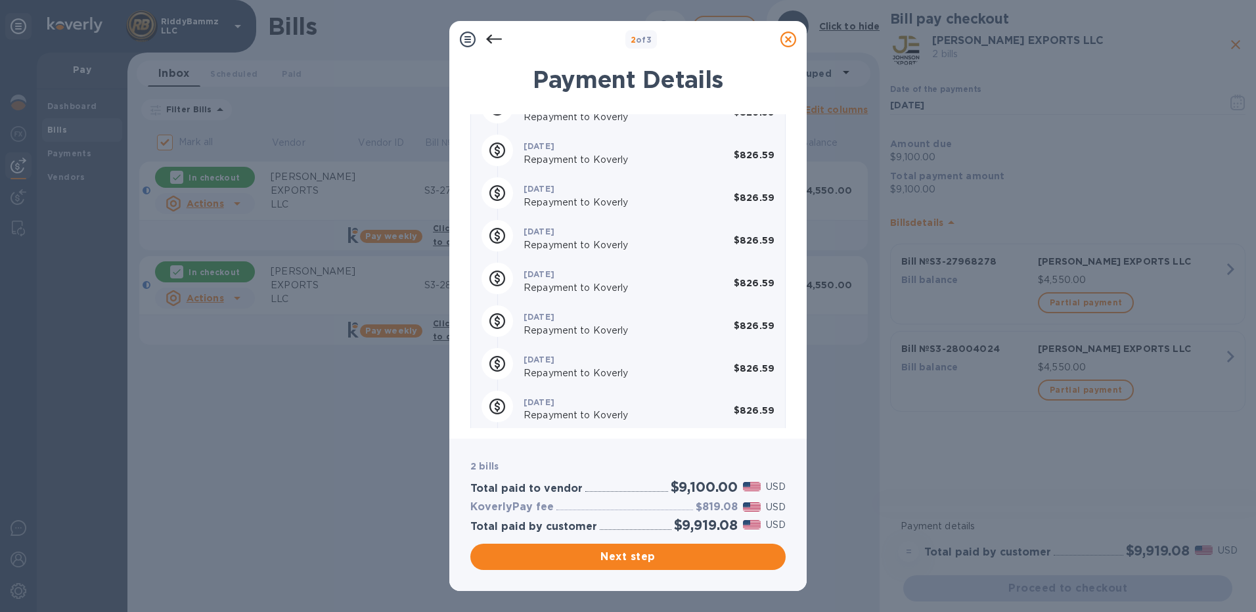
scroll to position [737, 0]
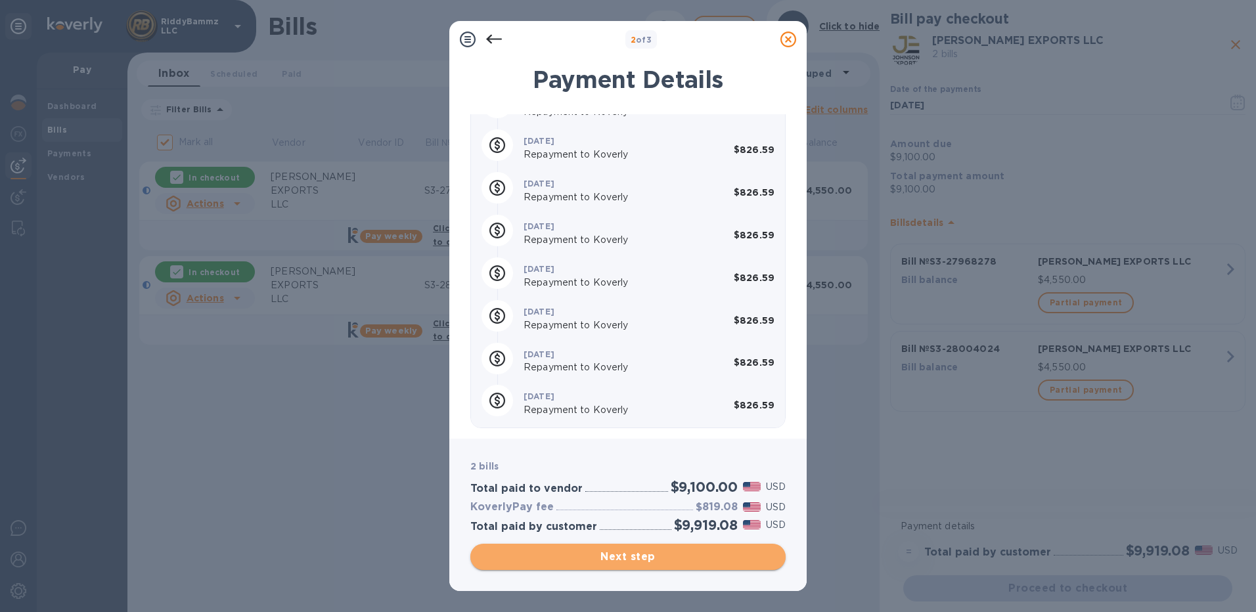
click at [613, 556] on span "Next step" at bounding box center [628, 557] width 294 height 16
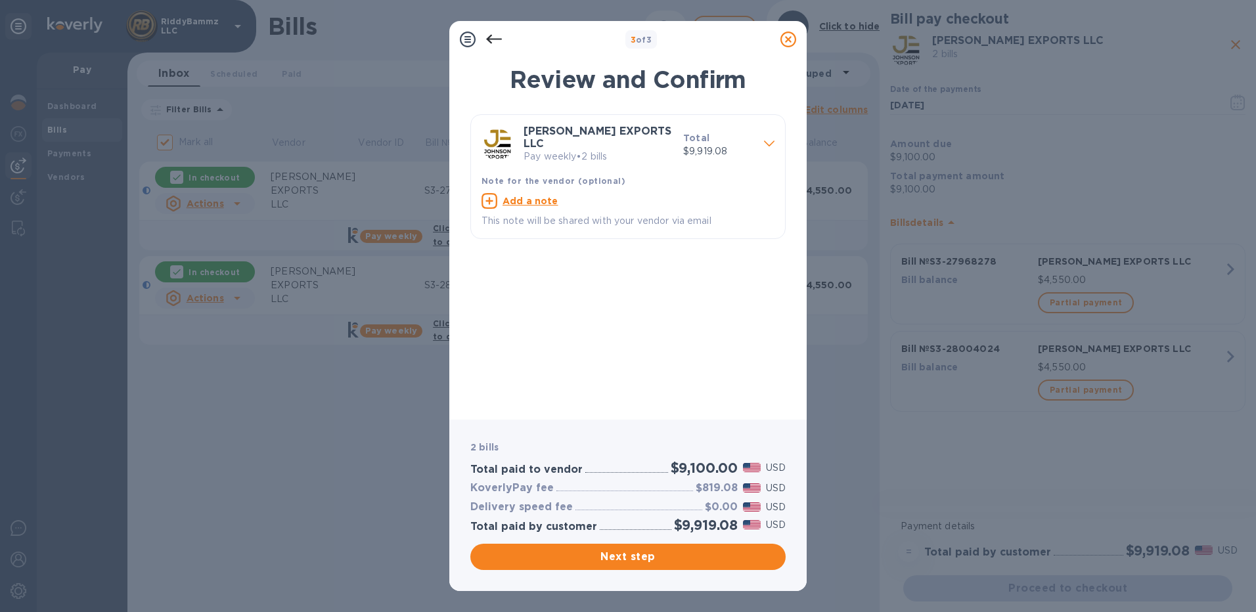
click at [490, 197] on icon at bounding box center [490, 201] width 16 height 16
click at [505, 197] on textarea at bounding box center [618, 202] width 272 height 11
paste textarea "S3-28004024"
paste textarea "S3-27968278"
type textarea "S3-28004024 S3-27968278"
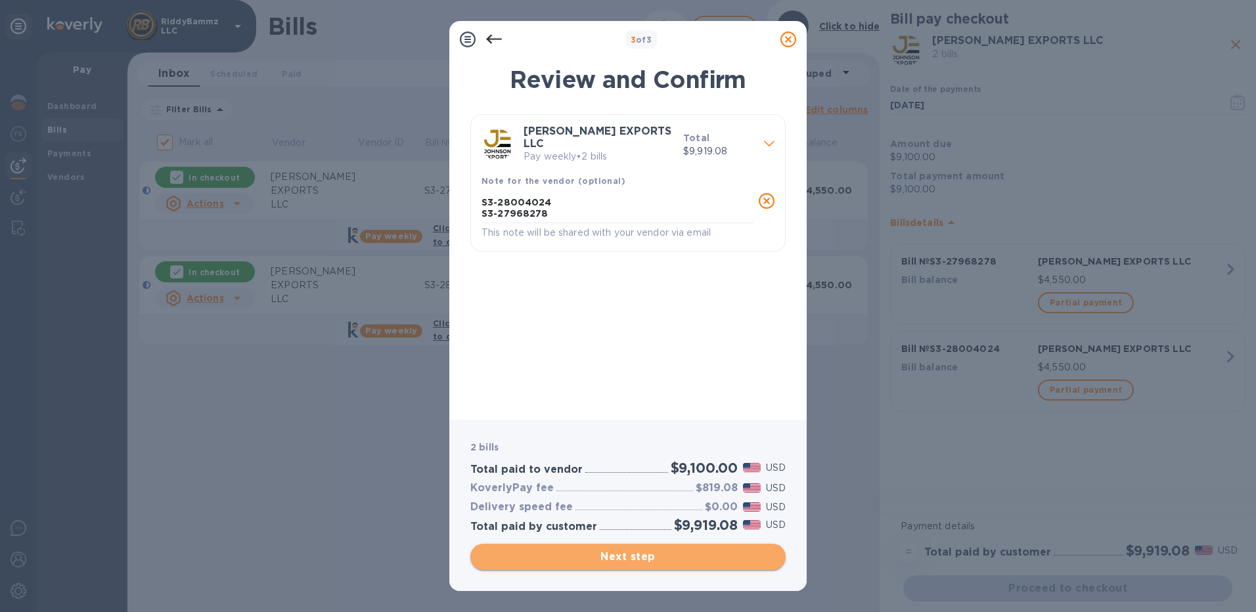
click at [640, 558] on span "Next step" at bounding box center [628, 557] width 294 height 16
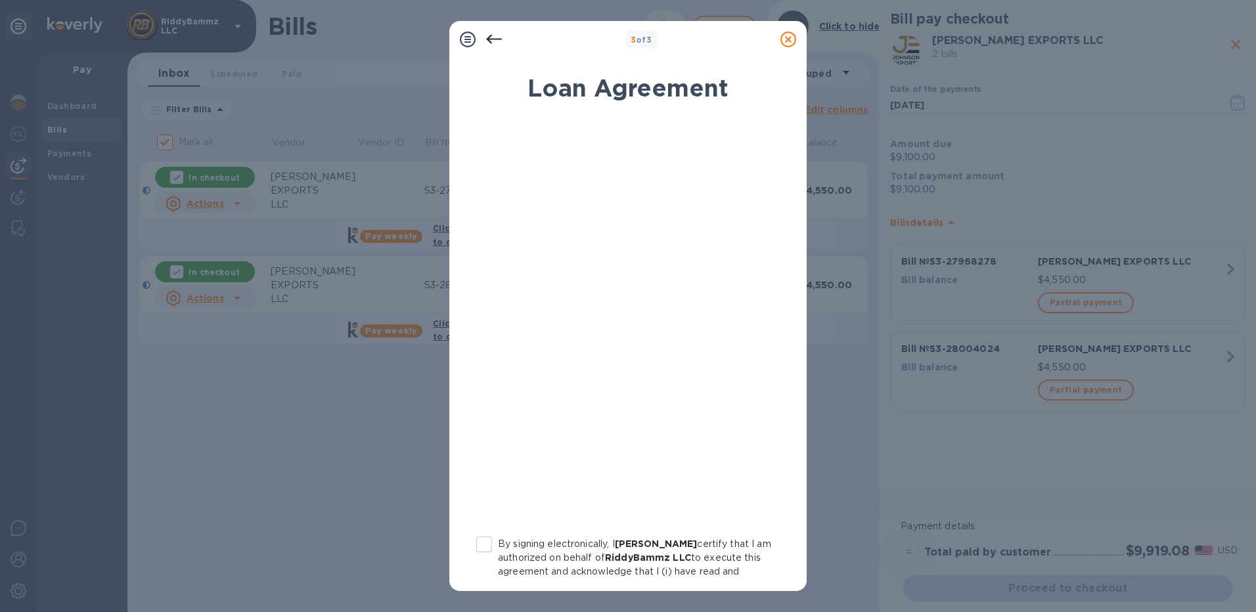
click at [484, 545] on input "By signing electronically, I [PERSON_NAME] certify that I am authorized on beha…" at bounding box center [484, 545] width 28 height 28
checkbox input "true"
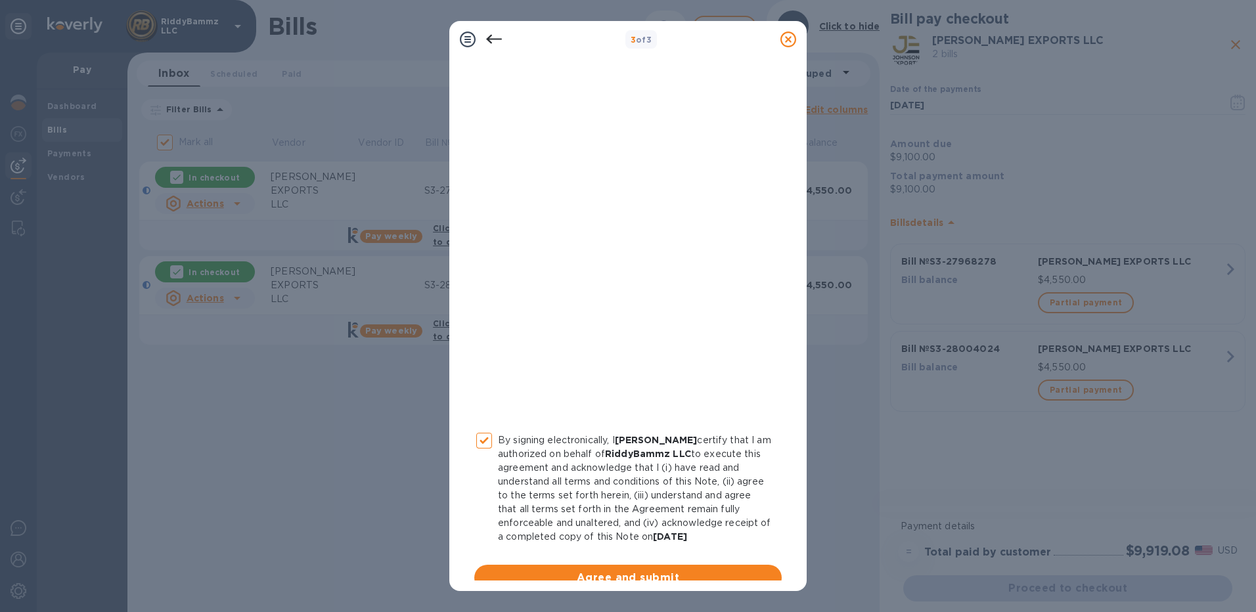
scroll to position [122, 0]
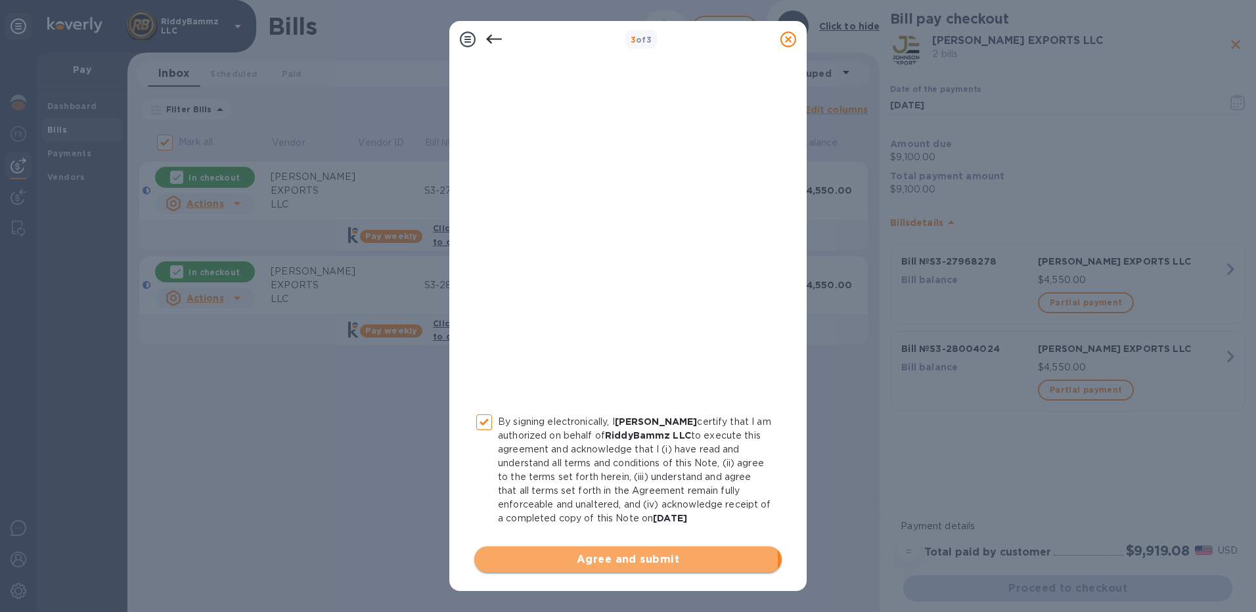
click at [623, 560] on span "Agree and submit" at bounding box center [628, 560] width 286 height 16
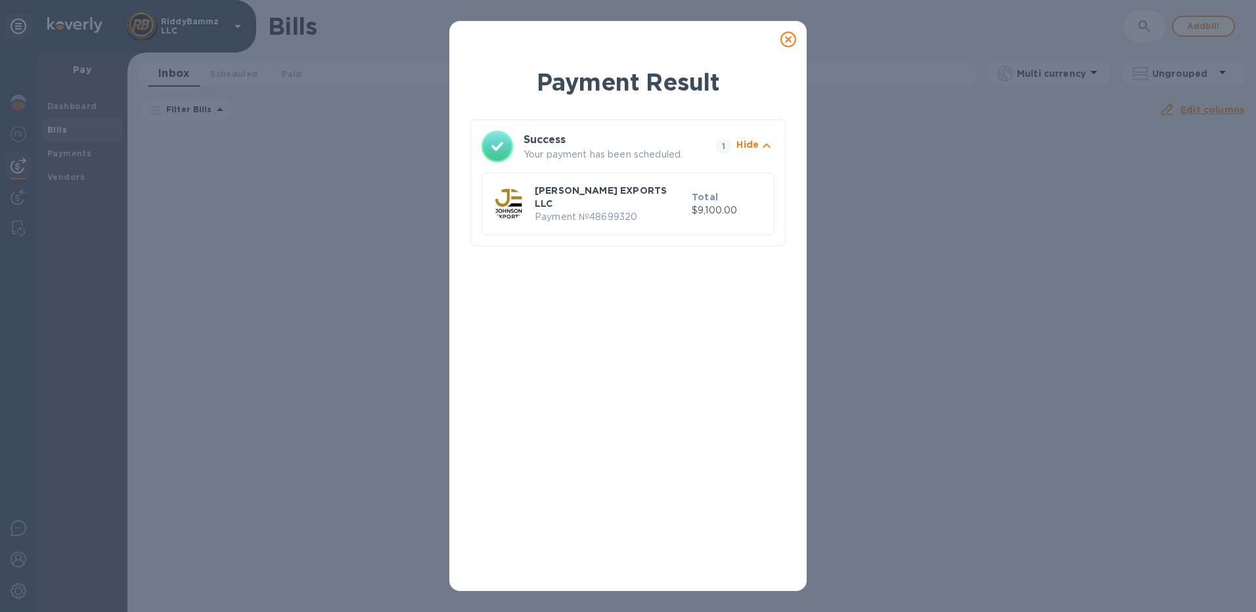
click at [788, 39] on icon at bounding box center [788, 40] width 16 height 16
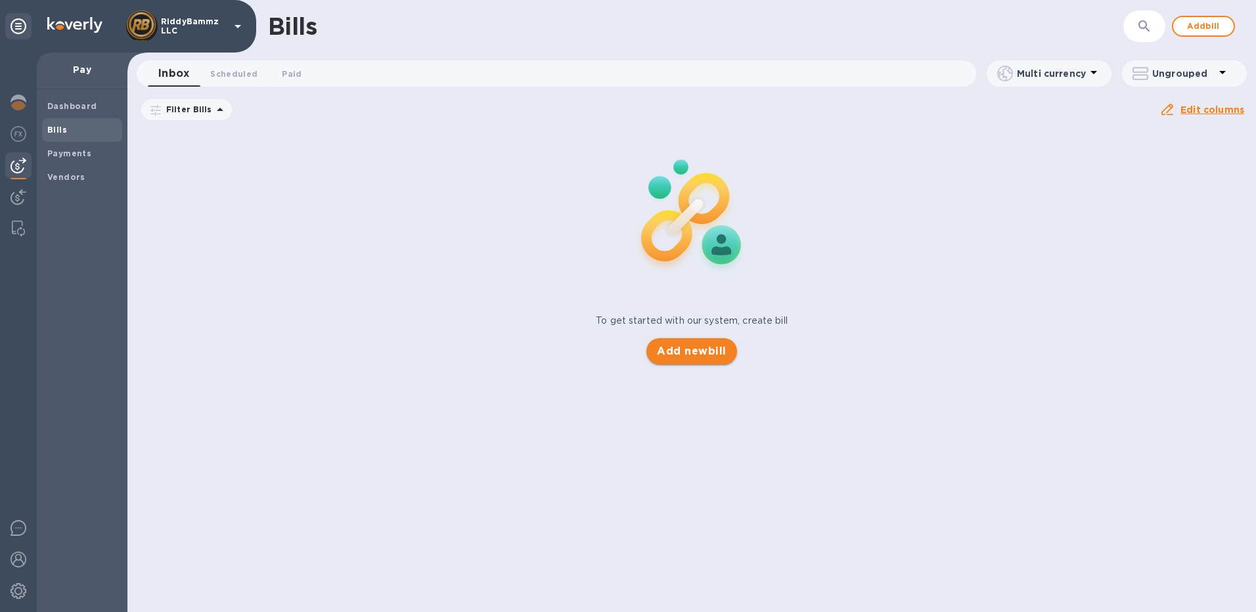
click at [699, 353] on span "Add new bill" at bounding box center [691, 352] width 69 height 16
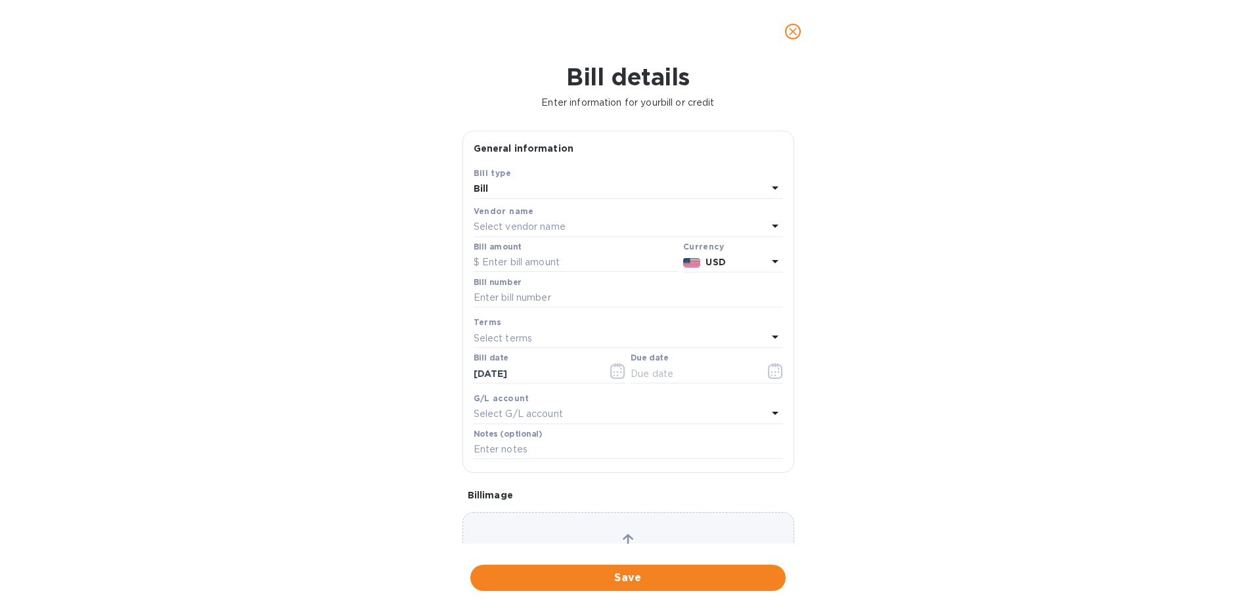
click at [512, 227] on p "Select vendor name" at bounding box center [520, 227] width 92 height 14
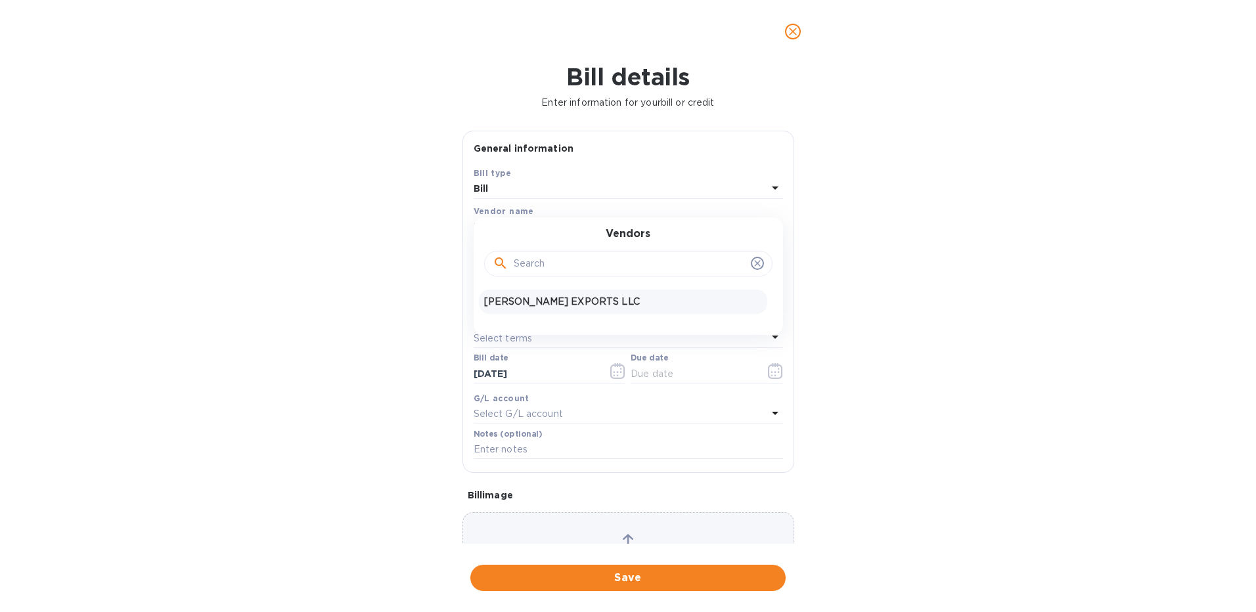
click at [516, 300] on p "[PERSON_NAME] EXPORTS LLC" at bounding box center [623, 302] width 278 height 14
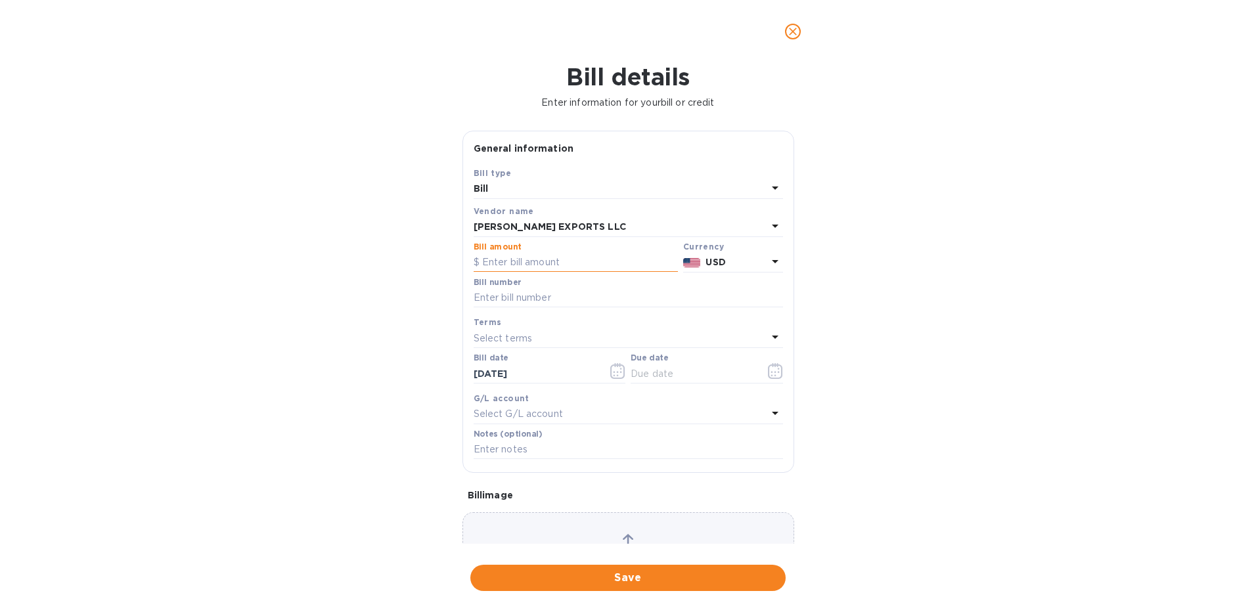
click at [515, 267] on input "text" at bounding box center [576, 263] width 204 height 20
type input "4,550"
click at [523, 303] on input "text" at bounding box center [628, 298] width 309 height 20
paste input "S3-28062451"
type input "S3-28062451"
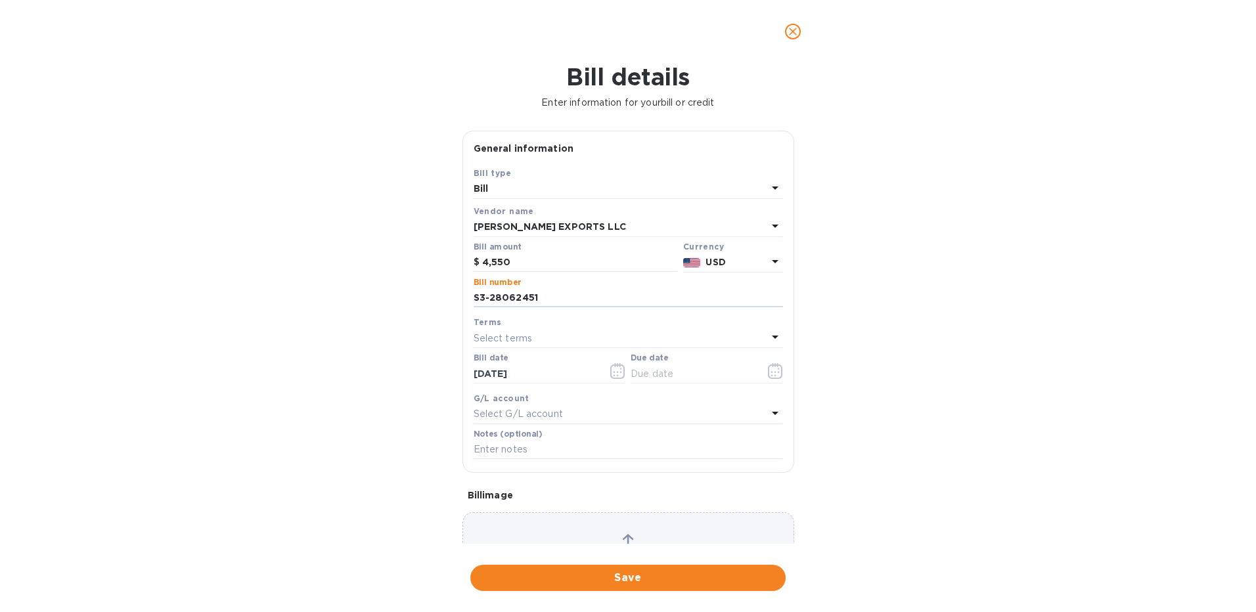
click at [633, 342] on div "Select terms" at bounding box center [621, 338] width 294 height 18
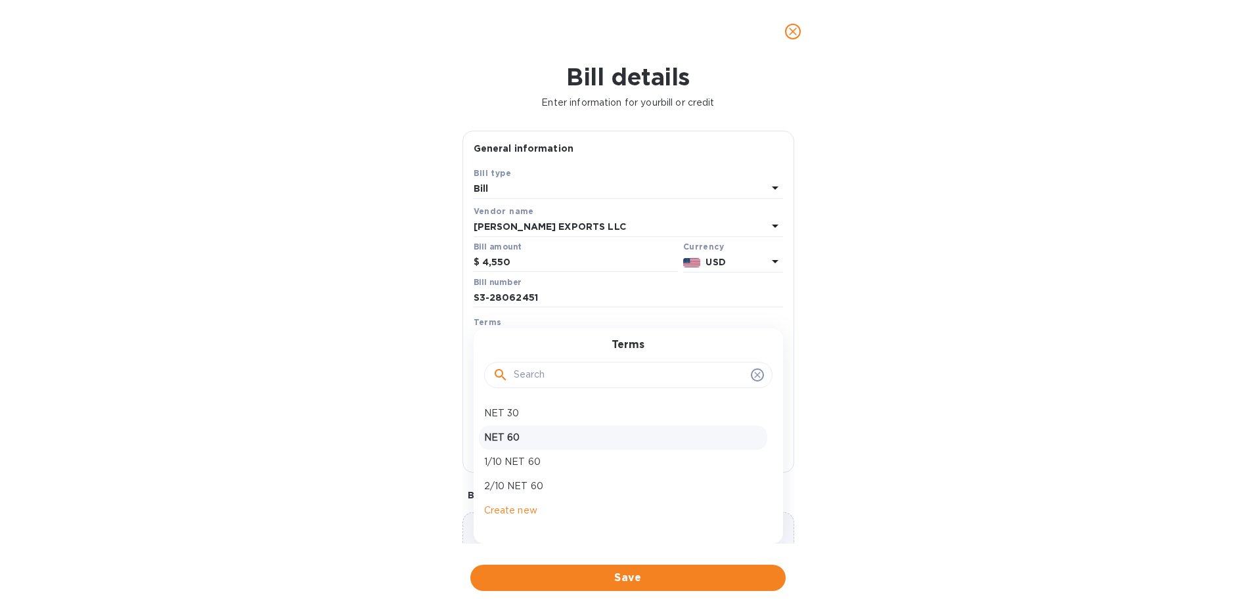
click at [499, 436] on p "NET 60" at bounding box center [623, 438] width 278 height 14
type input "[DATE]"
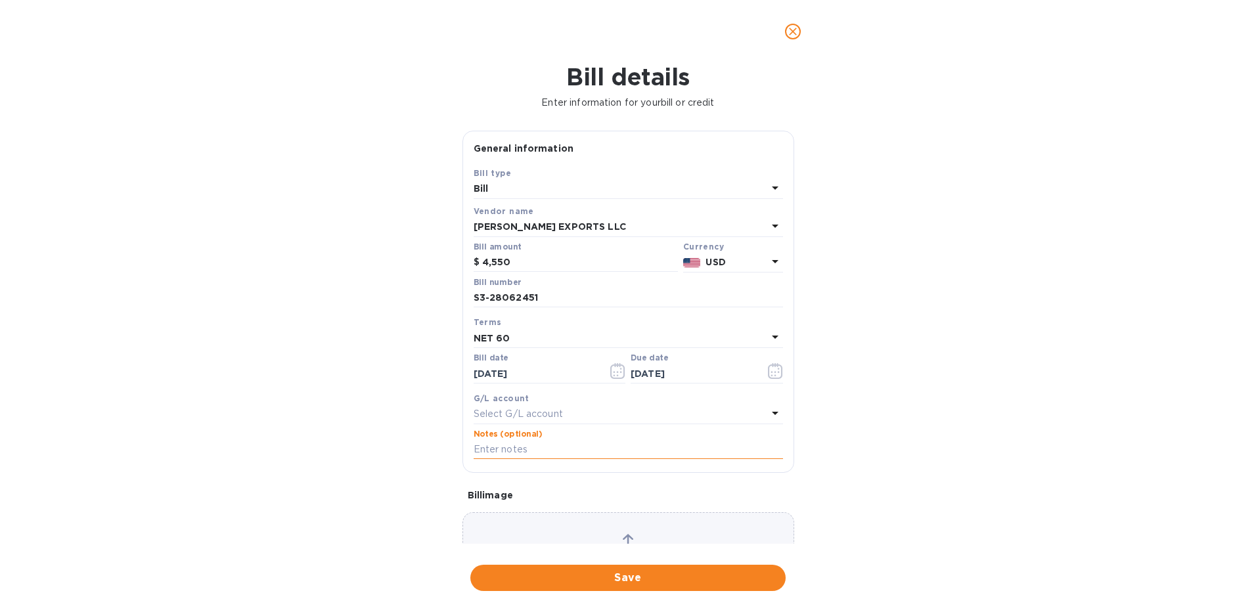
click at [490, 447] on input "text" at bounding box center [628, 450] width 309 height 20
paste input "S3-28062451"
type input "S3-28062451"
click at [615, 583] on span "Save" at bounding box center [628, 578] width 294 height 16
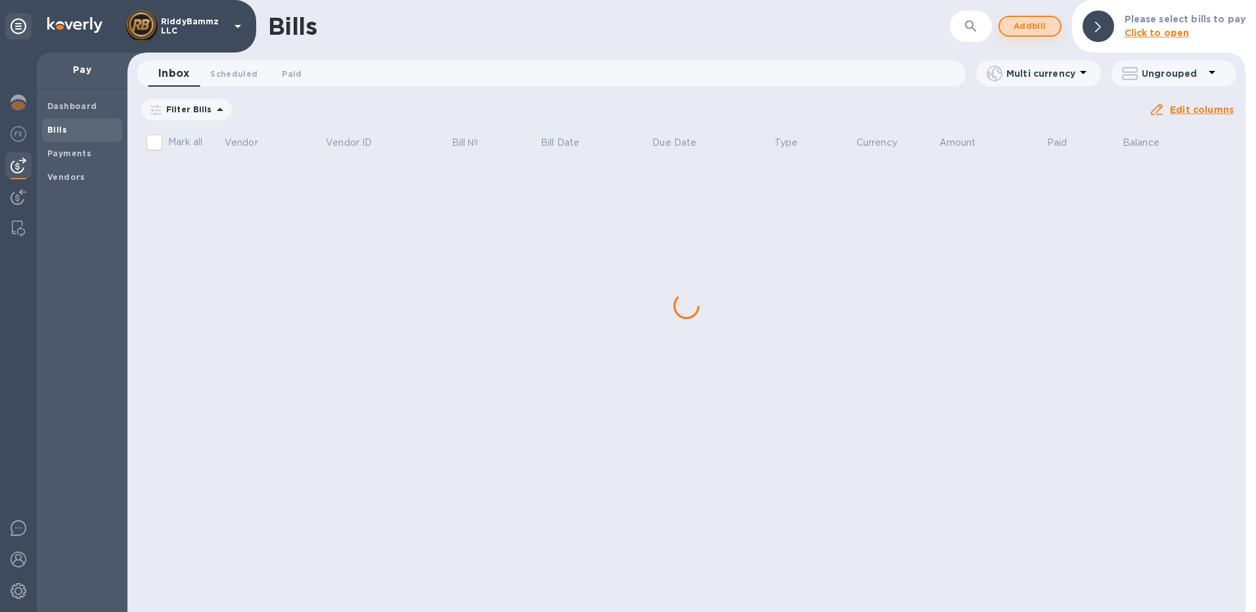
click at [1031, 25] on span "Add bill" at bounding box center [1029, 26] width 39 height 16
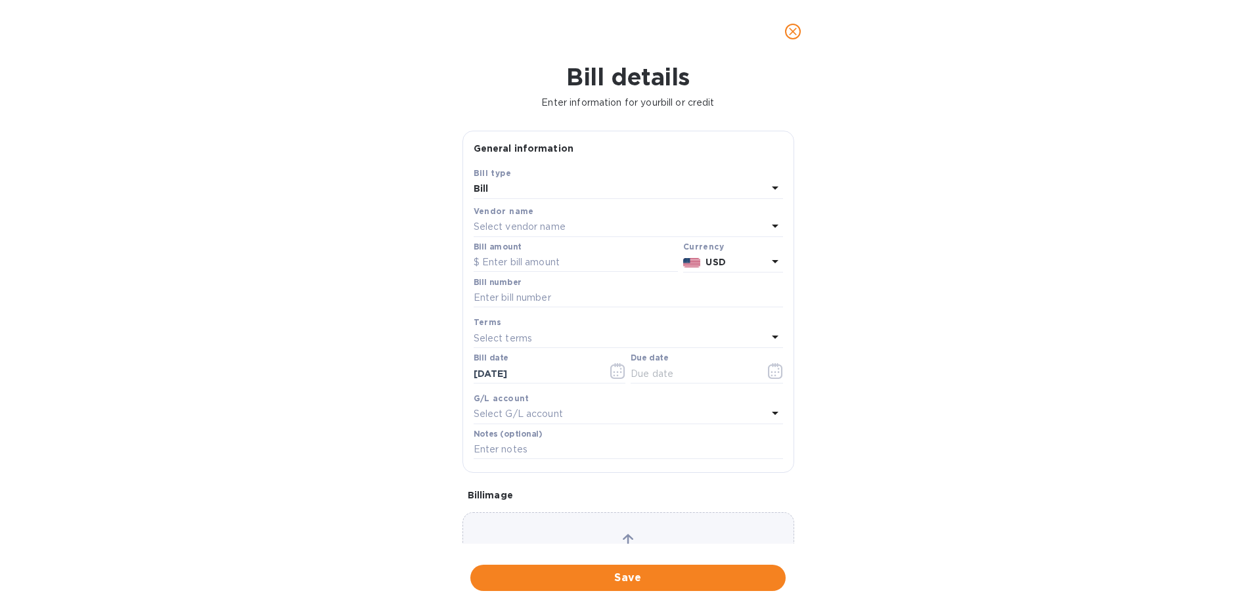
click at [506, 225] on p "Select vendor name" at bounding box center [520, 227] width 92 height 14
click at [514, 300] on p "[PERSON_NAME] EXPORTS LLC" at bounding box center [623, 302] width 278 height 14
click at [515, 261] on input "text" at bounding box center [576, 263] width 204 height 20
type input "4,550"
click at [499, 299] on input "text" at bounding box center [628, 298] width 309 height 20
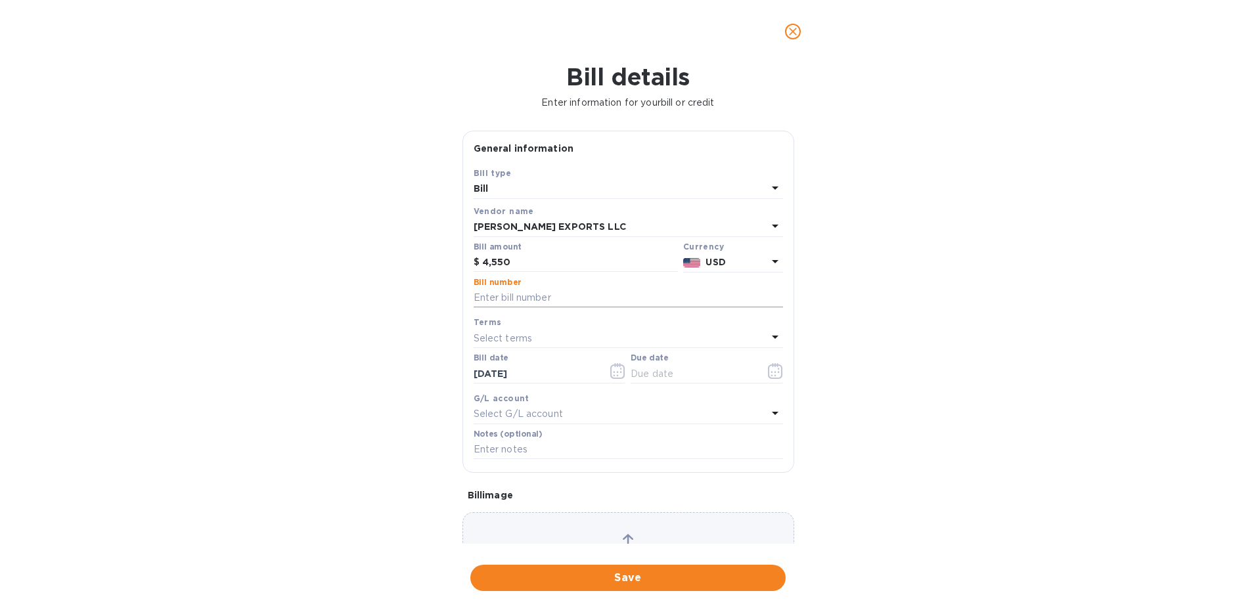
paste input "S3-28123148"
type input "S3-28123148"
click at [507, 336] on p "Select terms" at bounding box center [503, 339] width 59 height 14
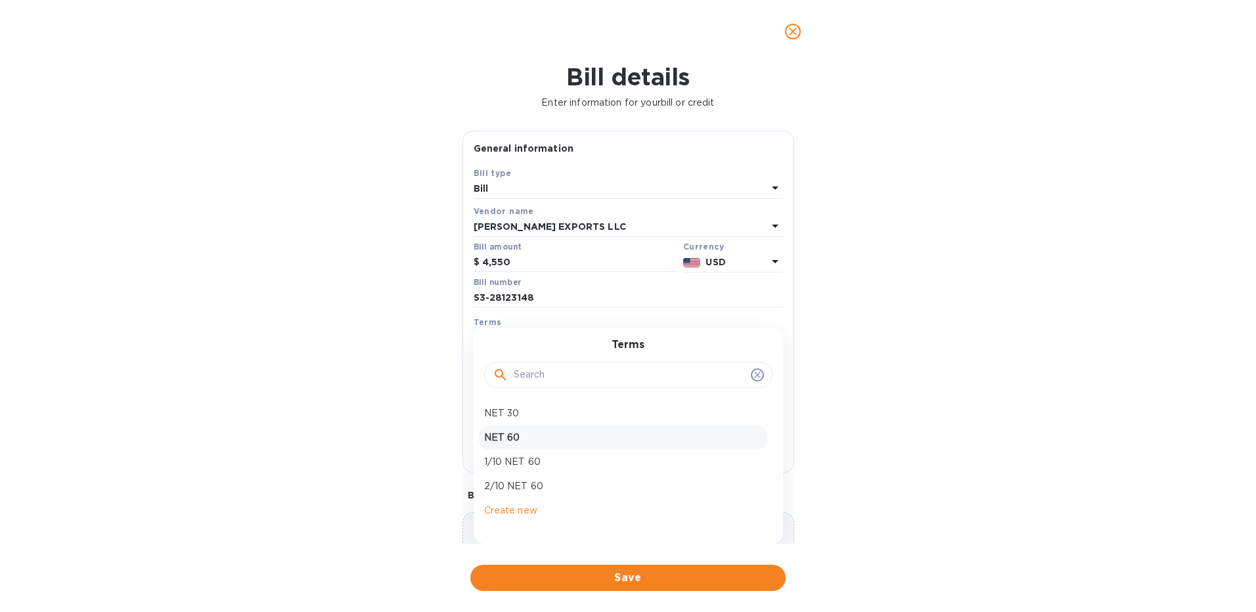
click at [505, 434] on p "NET 60" at bounding box center [623, 438] width 278 height 14
type input "[DATE]"
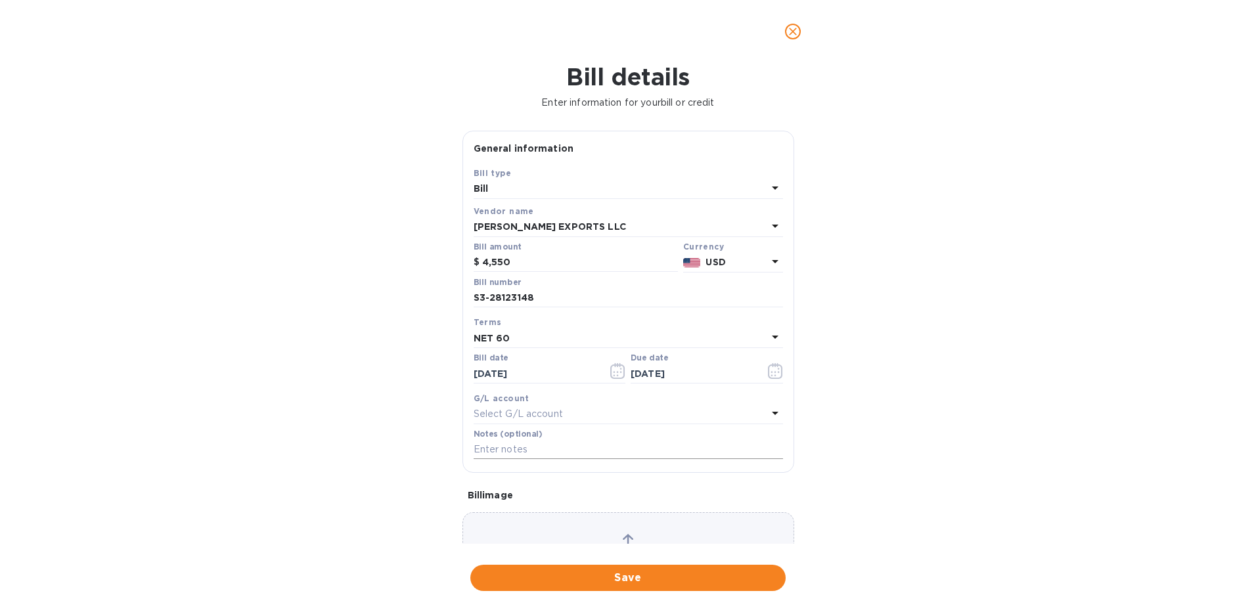
click at [498, 446] on input "text" at bounding box center [628, 450] width 309 height 20
paste input "S3-28123148"
type input "S3-28123148"
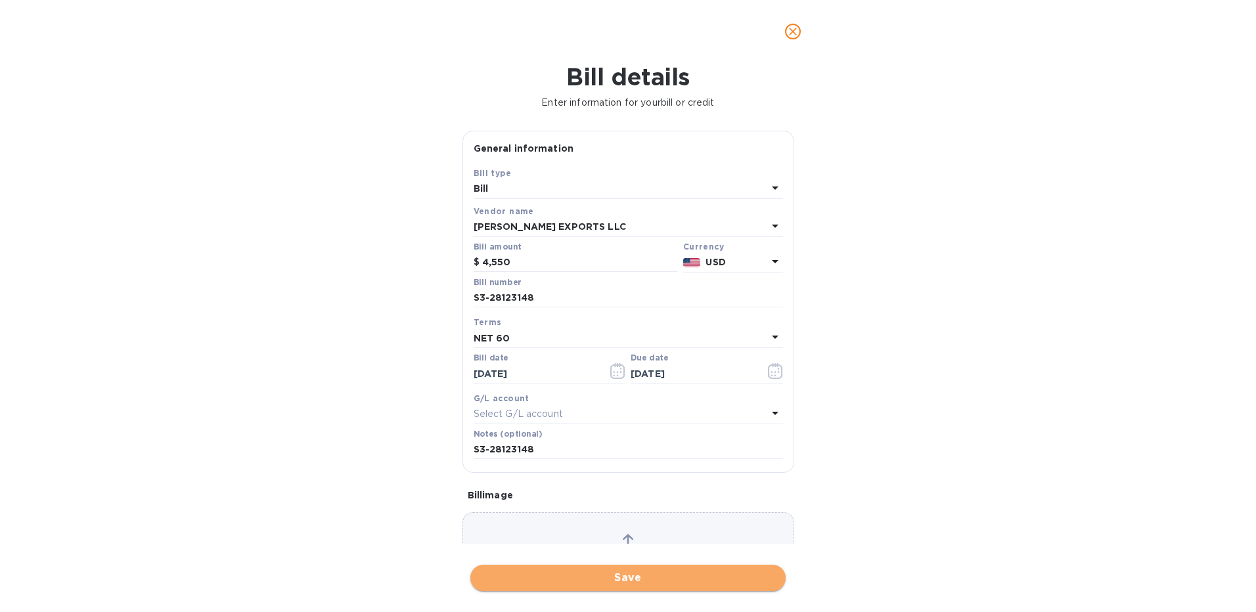
click at [598, 574] on span "Save" at bounding box center [628, 578] width 294 height 16
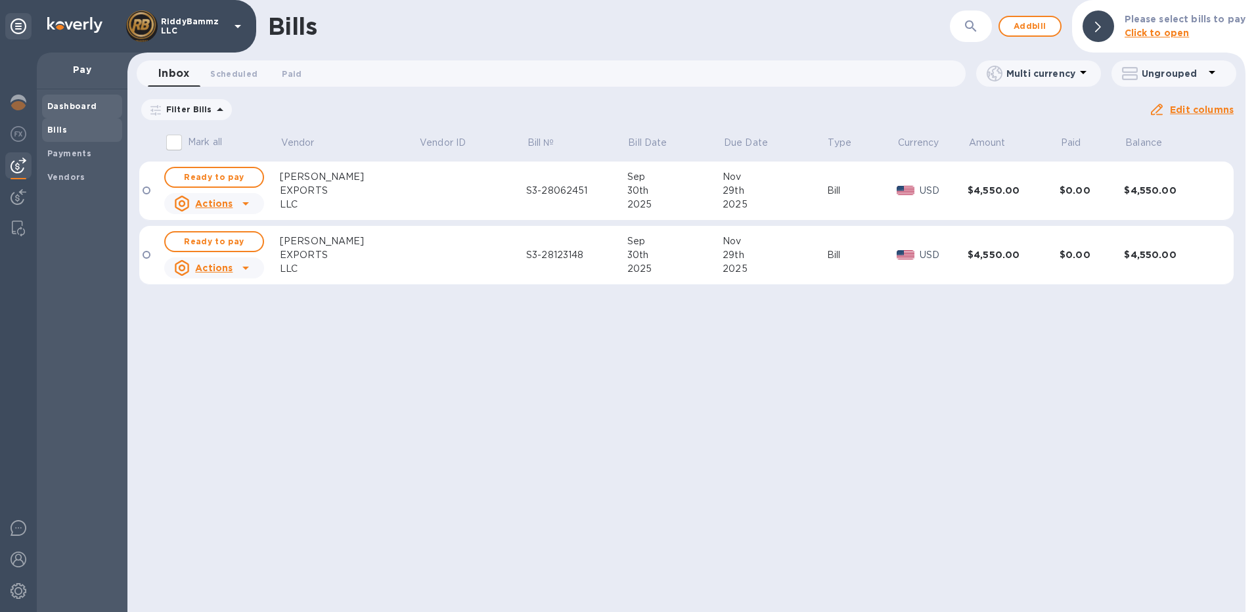
click at [72, 109] on b "Dashboard" at bounding box center [72, 106] width 50 height 10
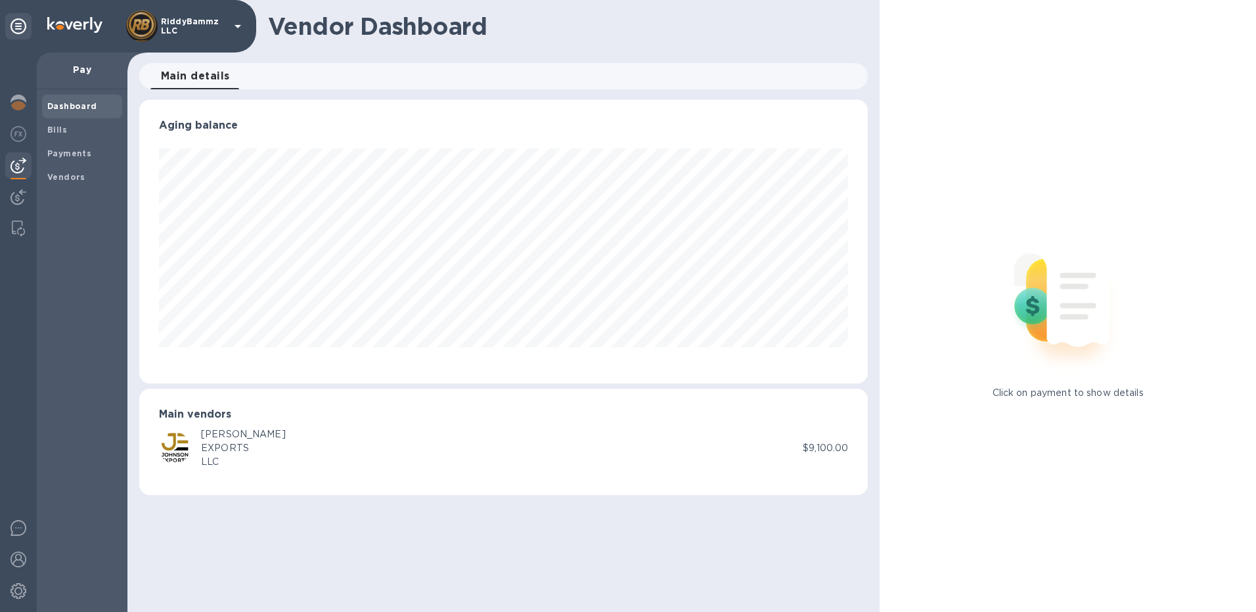
scroll to position [284, 729]
click at [21, 102] on img at bounding box center [19, 103] width 16 height 16
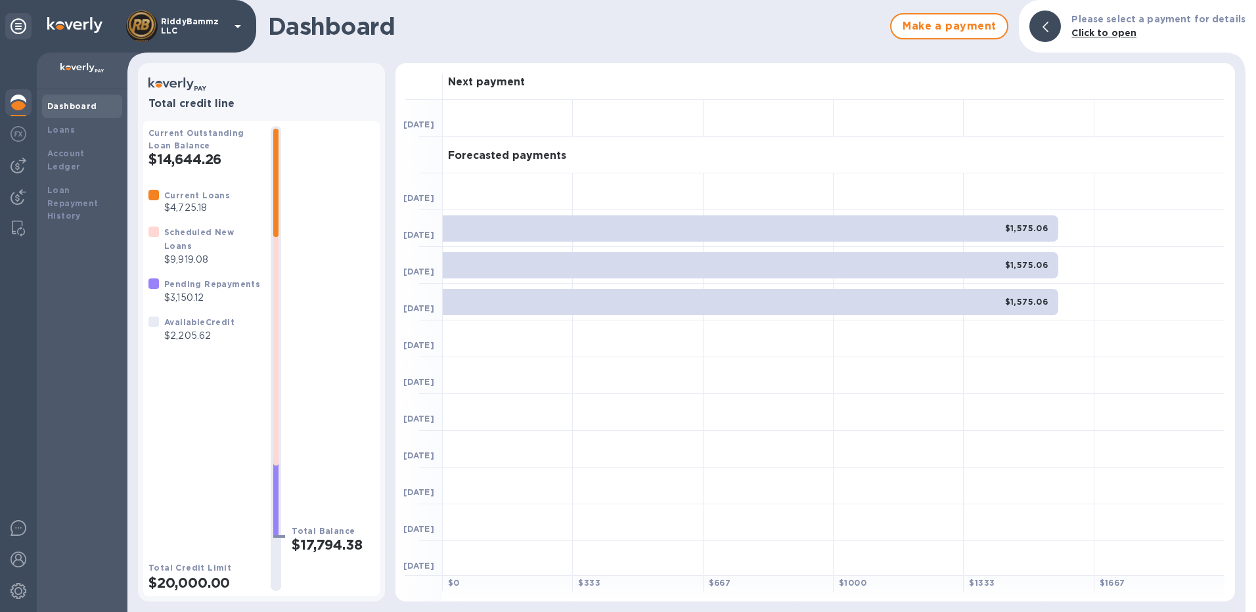
click at [1058, 24] on div at bounding box center [1045, 27] width 32 height 32
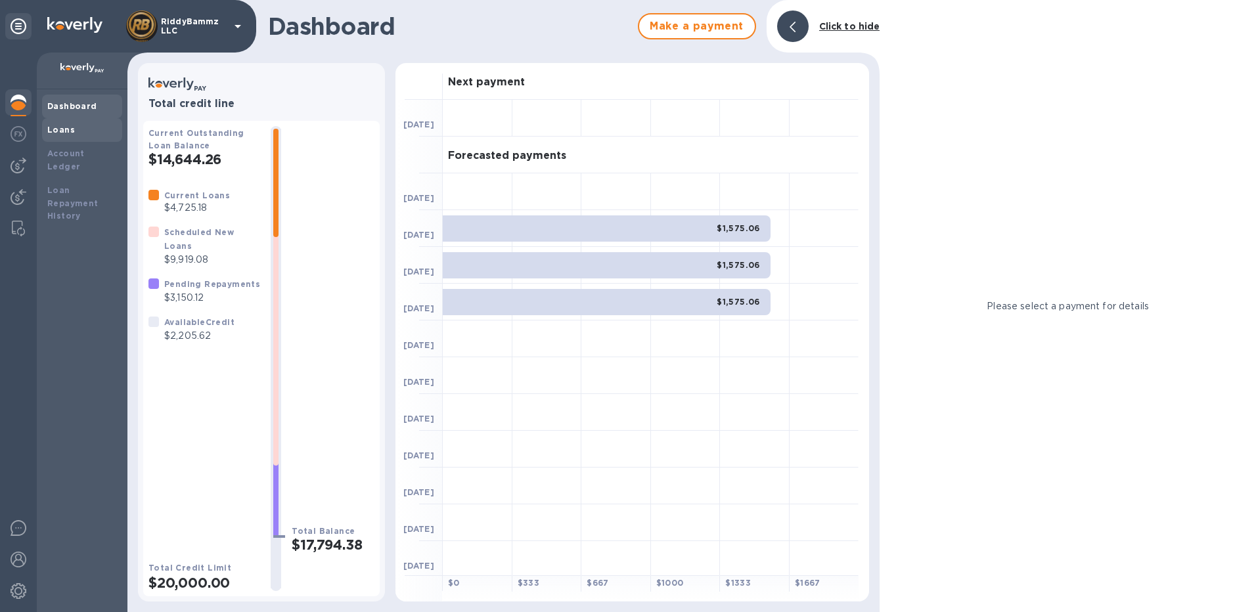
click at [62, 125] on b "Loans" at bounding box center [61, 130] width 28 height 10
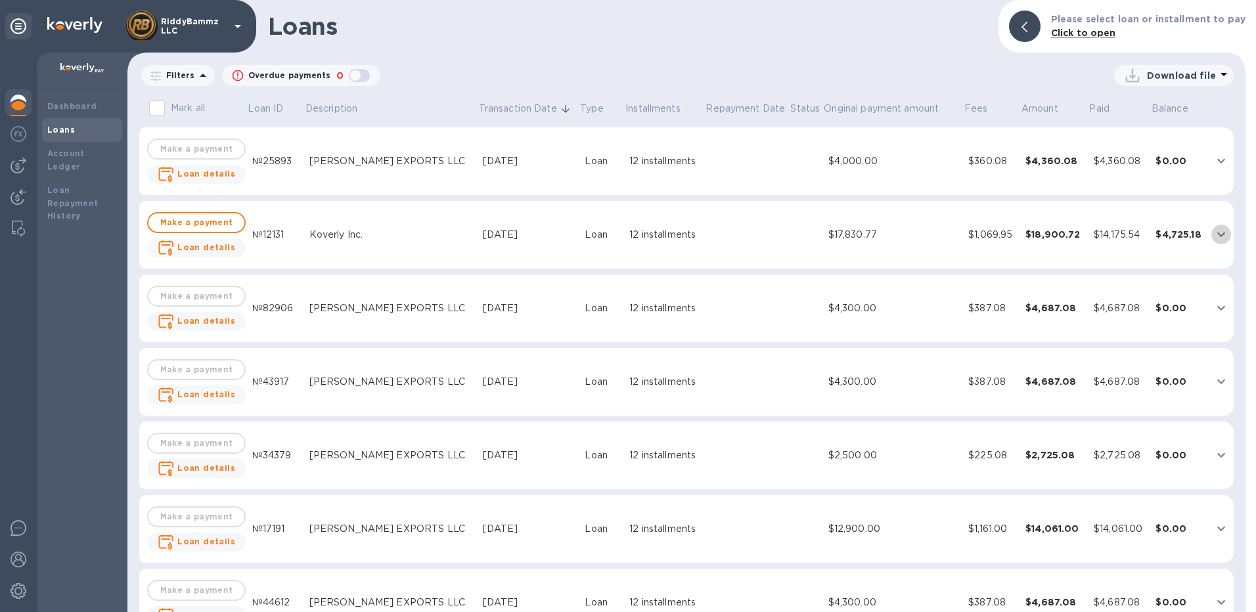
click at [1217, 231] on icon "expand row" at bounding box center [1221, 235] width 16 height 16
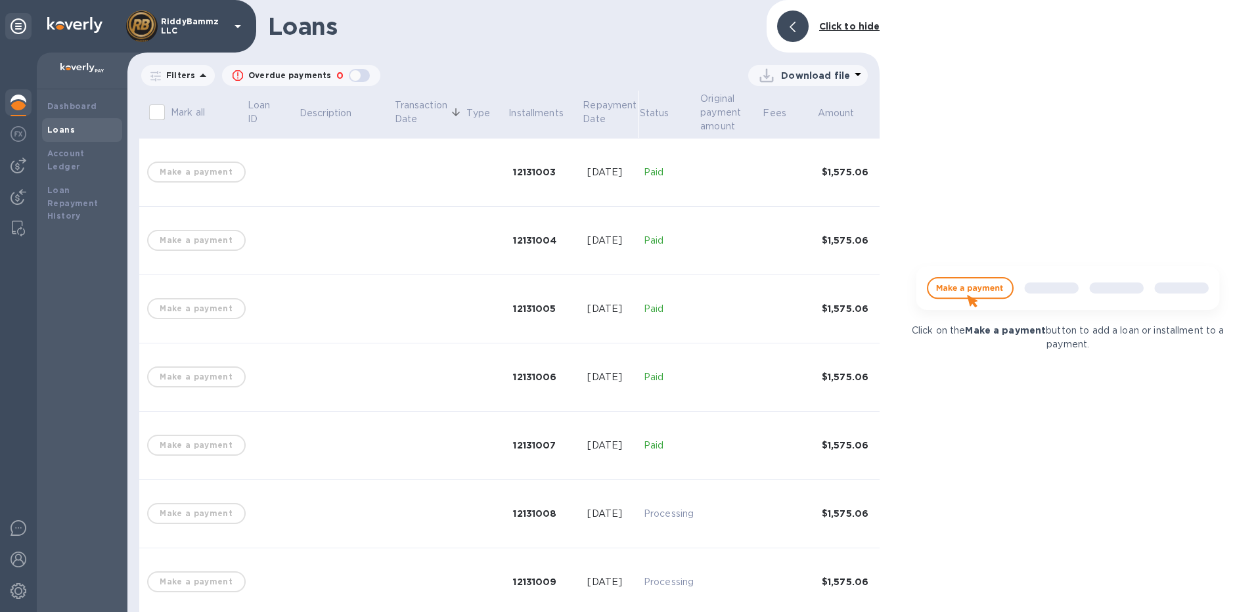
scroll to position [131, 0]
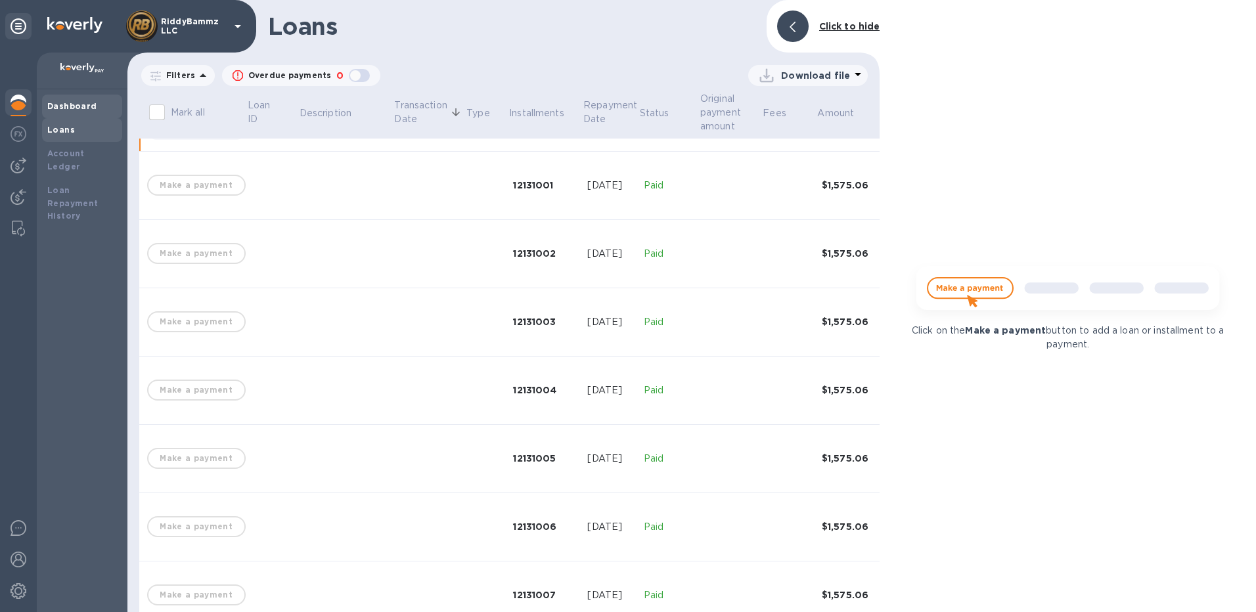
click at [58, 104] on b "Dashboard" at bounding box center [72, 106] width 50 height 10
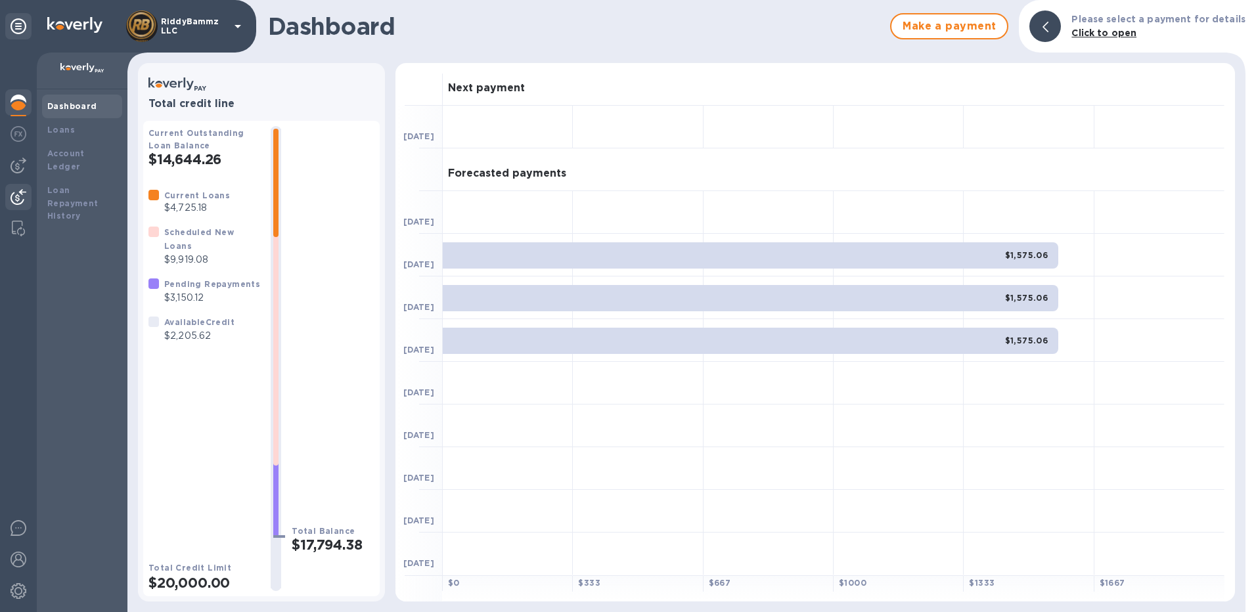
click at [18, 196] on img at bounding box center [19, 197] width 16 height 16
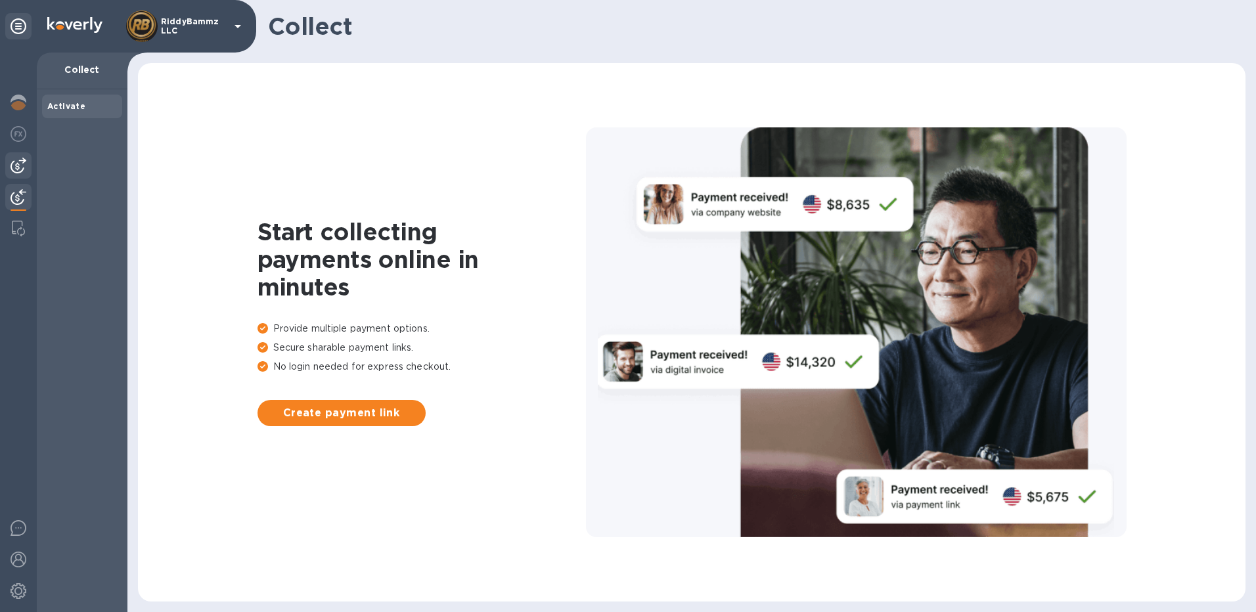
click at [16, 160] on img at bounding box center [19, 166] width 16 height 16
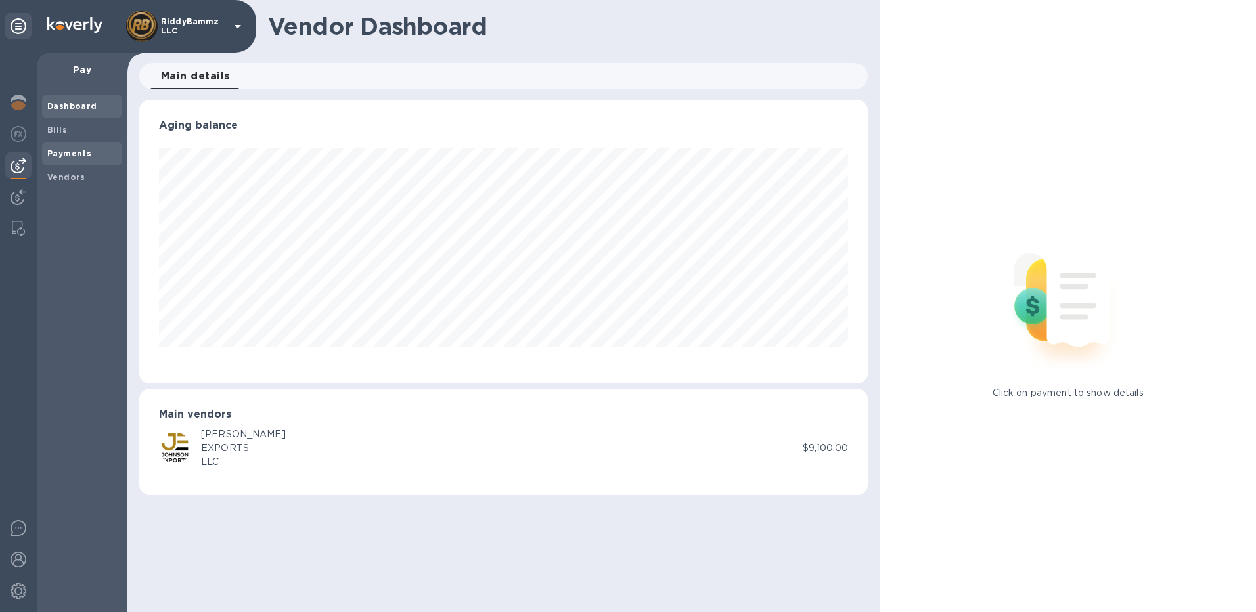
scroll to position [284, 729]
click at [65, 152] on b "Payments" at bounding box center [69, 153] width 44 height 10
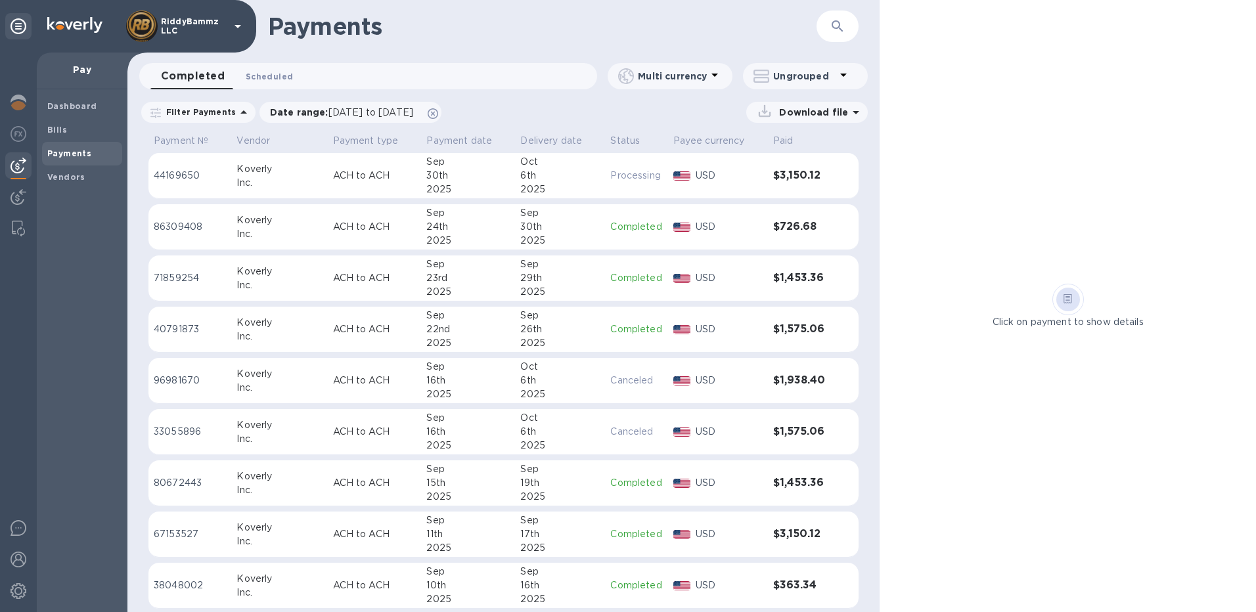
click at [265, 78] on span "Scheduled 0" at bounding box center [269, 77] width 47 height 14
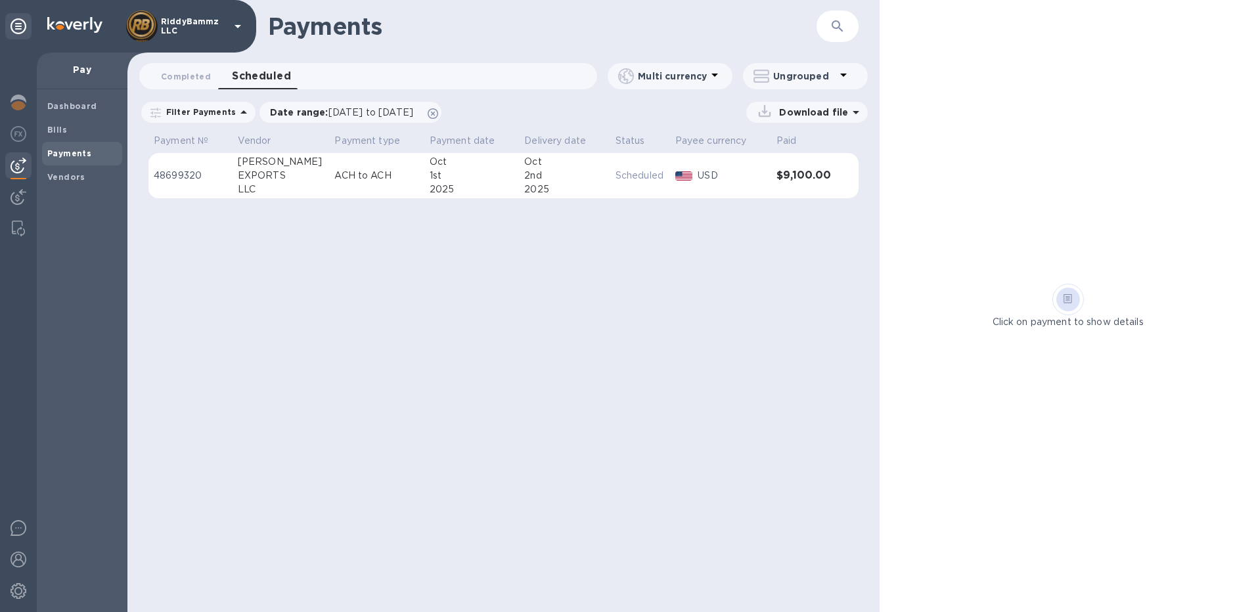
click at [376, 176] on p "ACH to ACH" at bounding box center [376, 176] width 84 height 14
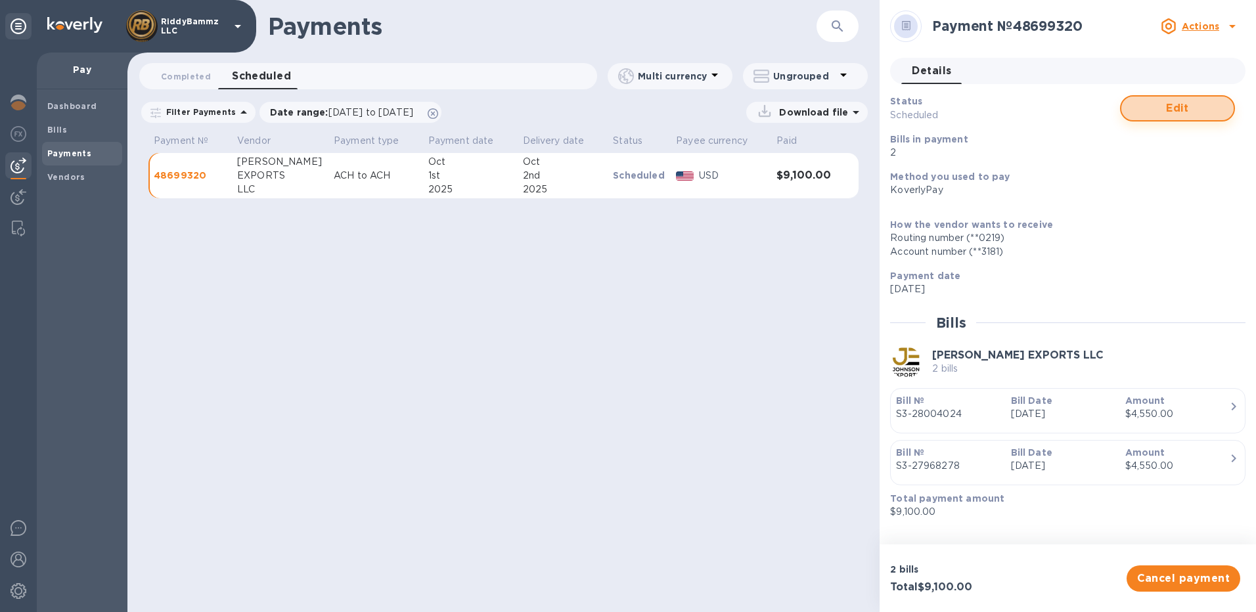
click at [1157, 104] on span "Edit" at bounding box center [1177, 109] width 91 height 16
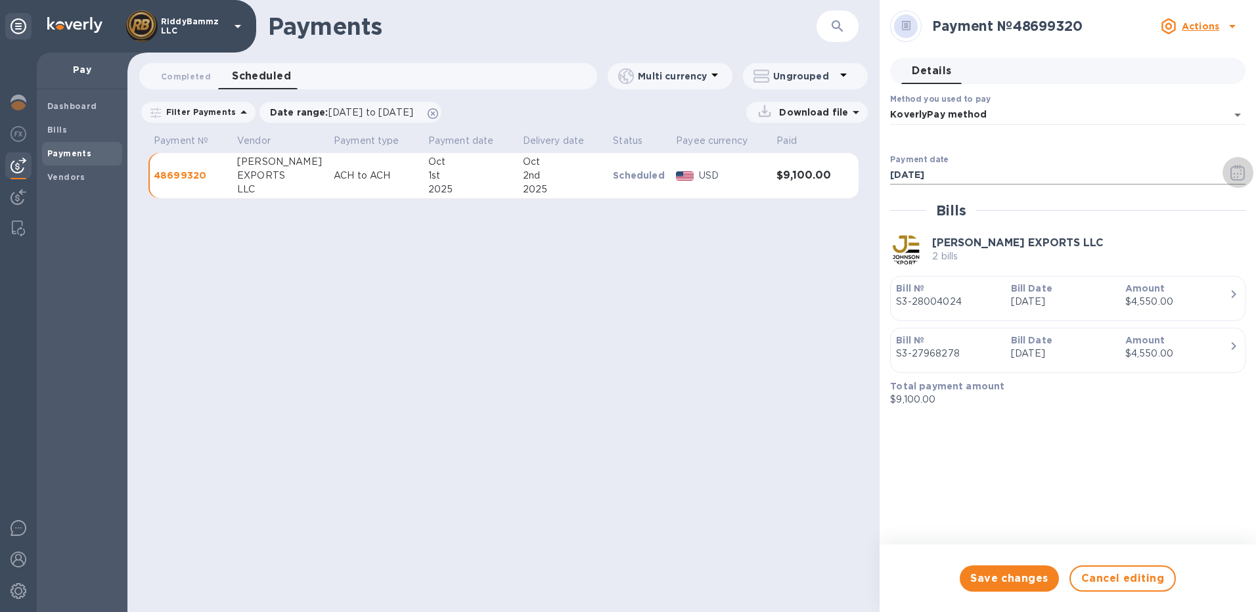
click at [1240, 174] on icon "button" at bounding box center [1237, 173] width 15 height 16
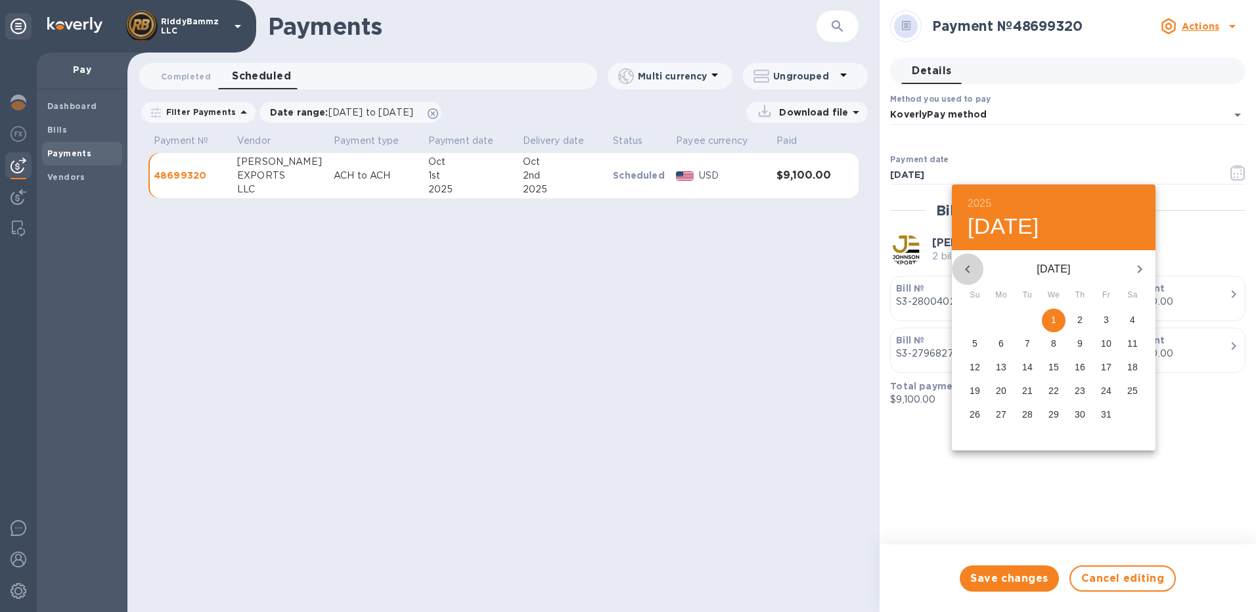
click at [969, 264] on icon "button" at bounding box center [968, 269] width 16 height 16
click at [1027, 411] on p "30" at bounding box center [1027, 414] width 11 height 13
type input "[DATE]"
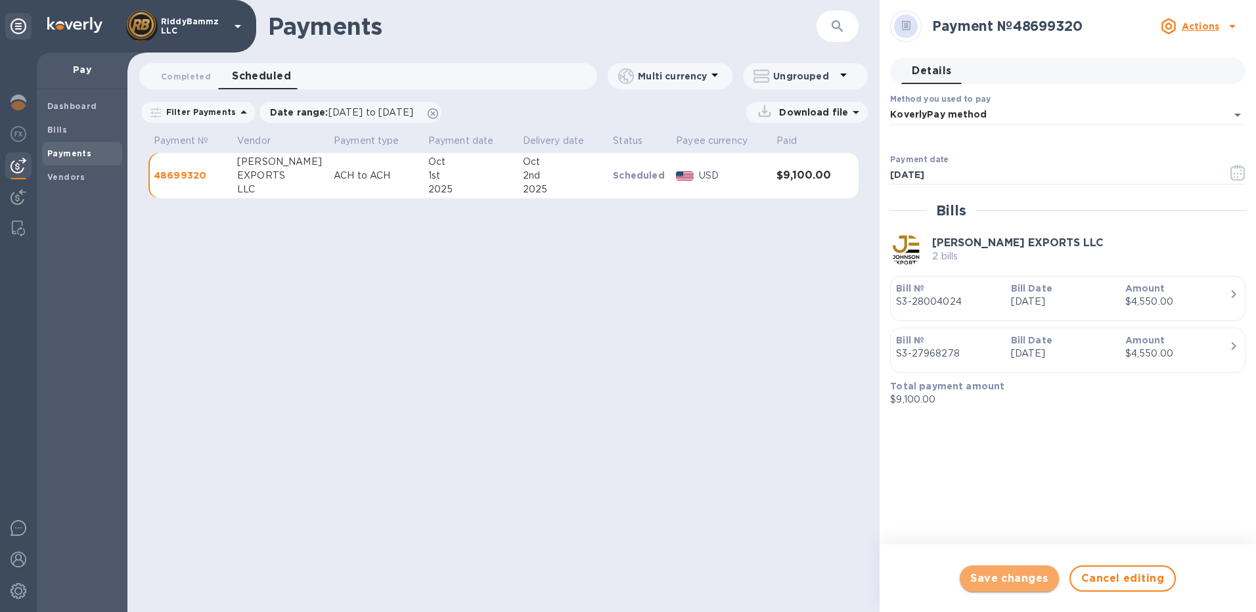
click at [1022, 578] on span "Save changes" at bounding box center [1009, 579] width 78 height 16
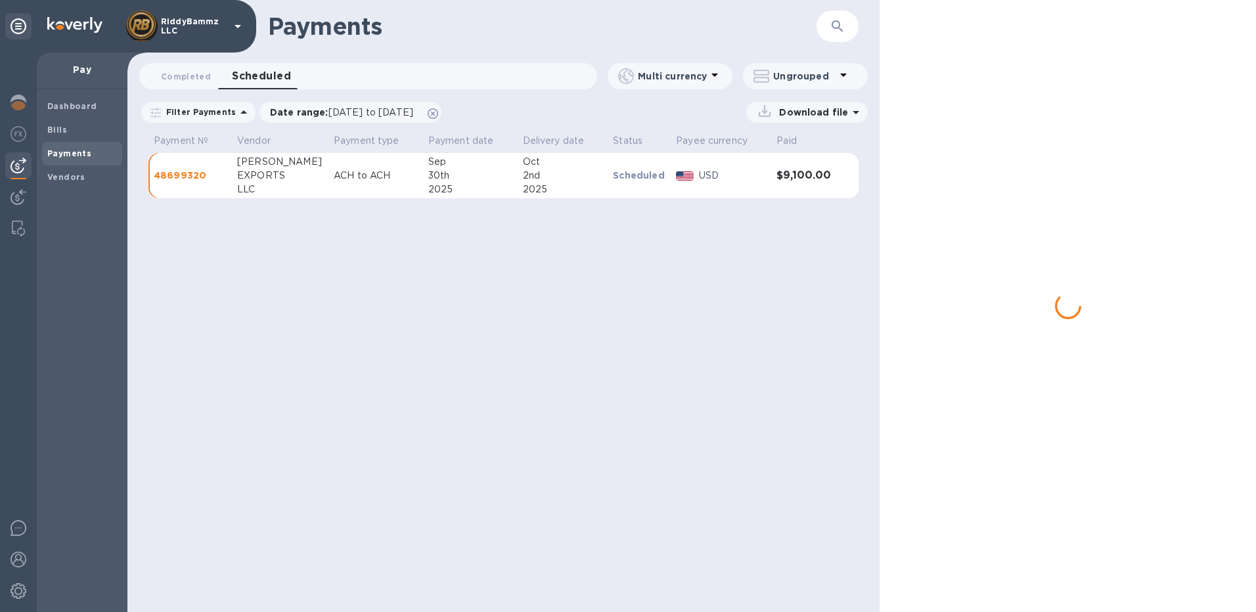
click at [1186, 108] on div at bounding box center [1068, 306] width 376 height 612
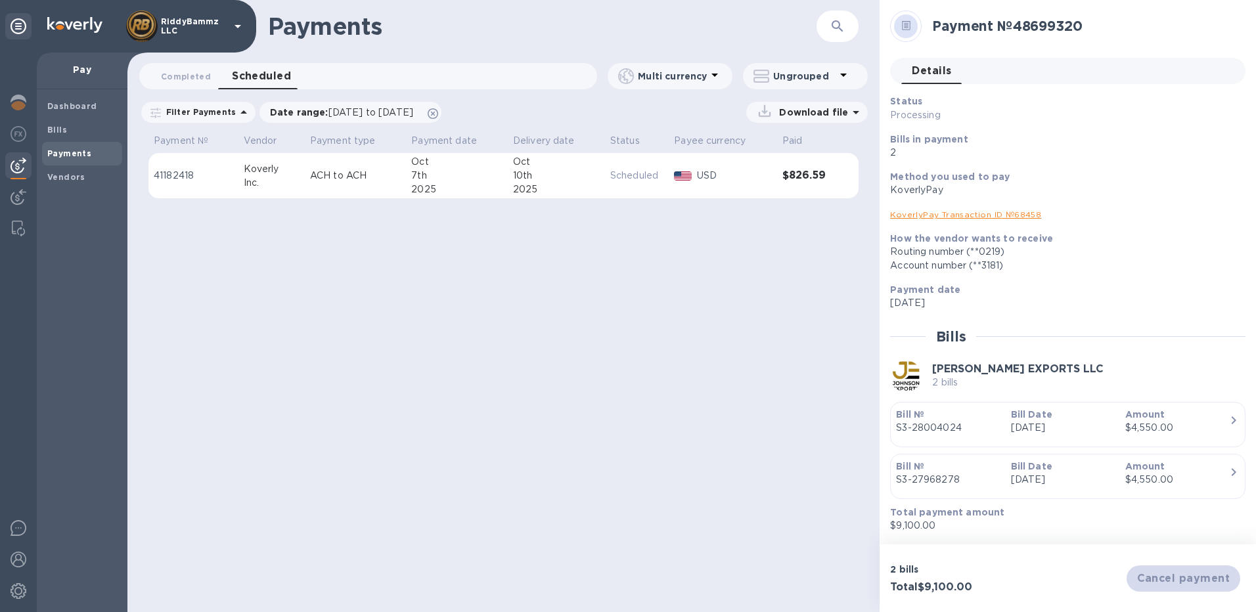
click at [692, 373] on div "Payments ​ Completed 0 Scheduled 0 Multi currency Ungrouped Filter Payments Dat…" at bounding box center [503, 306] width 752 height 612
click at [190, 74] on span "Completed 0" at bounding box center [186, 77] width 50 height 14
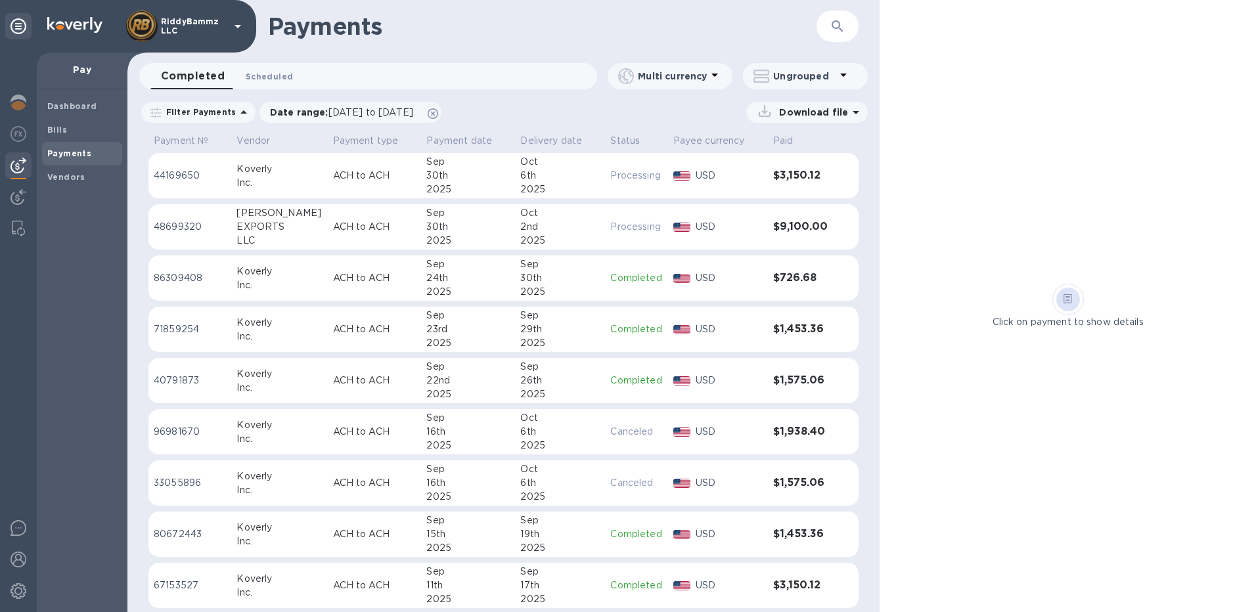
click at [266, 78] on span "Scheduled 0" at bounding box center [269, 77] width 47 height 14
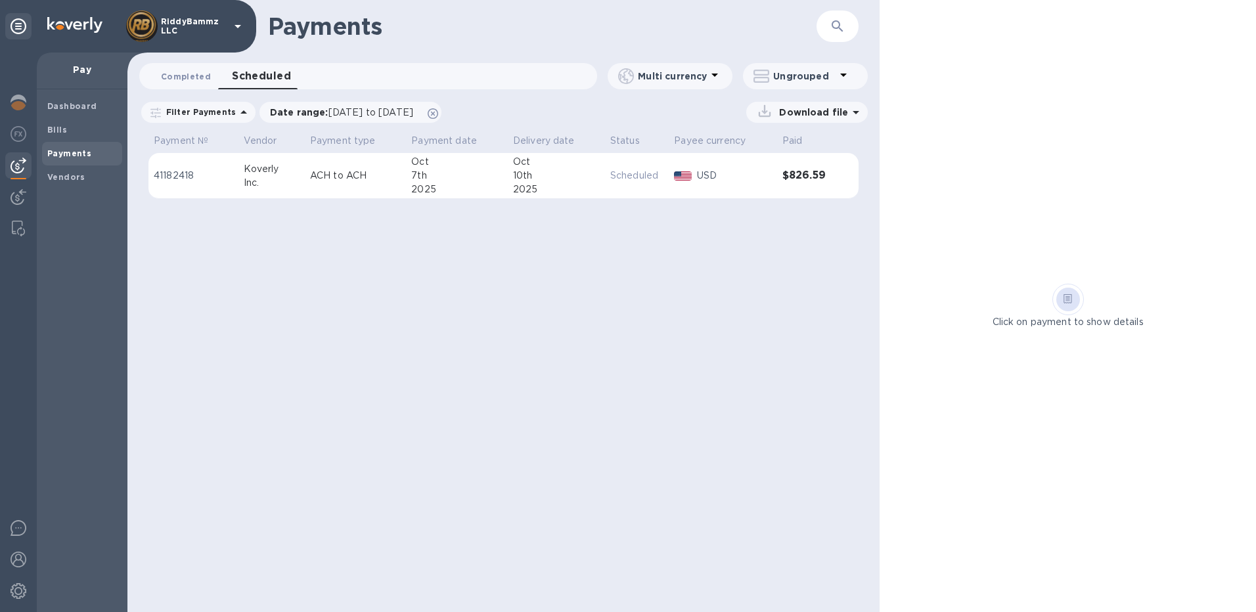
click at [187, 78] on span "Completed 0" at bounding box center [186, 77] width 50 height 14
